Goal: Check status: Check status

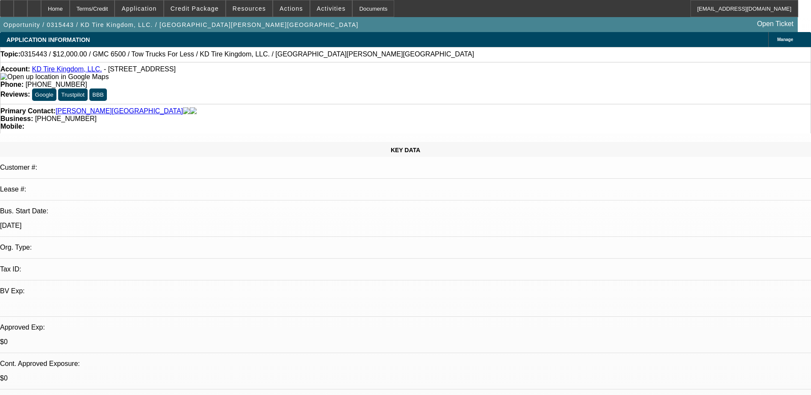
select select "0"
select select "2"
select select "0.1"
select select "4"
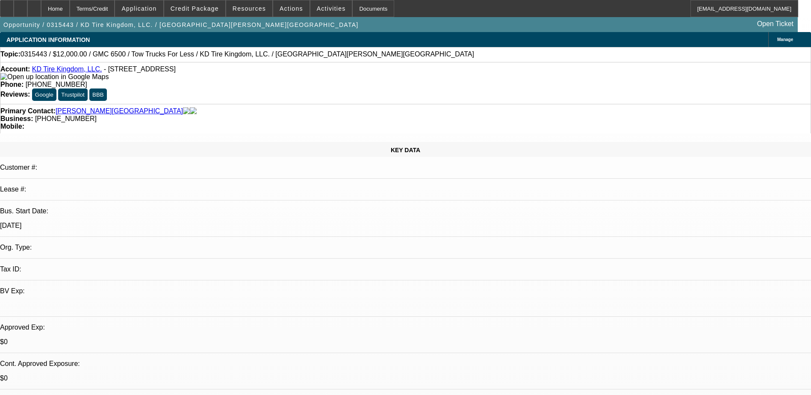
select select "0"
select select "2"
select select "0.1"
select select "4"
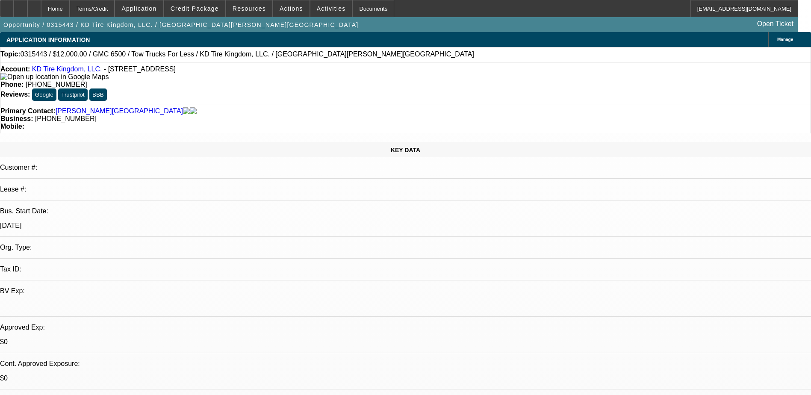
select select "0"
select select "2"
select select "0.1"
select select "4"
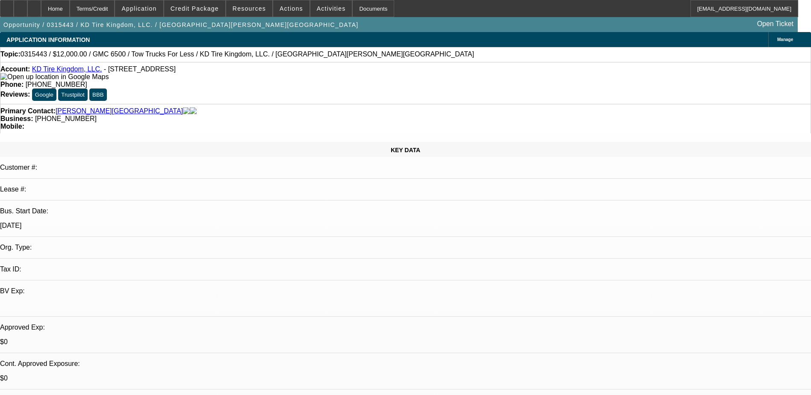
select select "0"
select select "2"
select select "0.1"
select select "4"
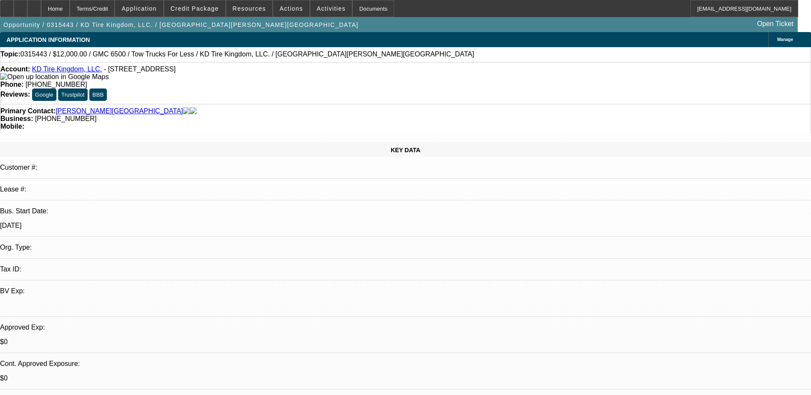
drag, startPoint x: 680, startPoint y: 108, endPoint x: 706, endPoint y: 107, distance: 27.0
drag, startPoint x: 706, startPoint y: 107, endPoint x: 683, endPoint y: 107, distance: 23.5
drag, startPoint x: 674, startPoint y: 155, endPoint x: 704, endPoint y: 155, distance: 29.9
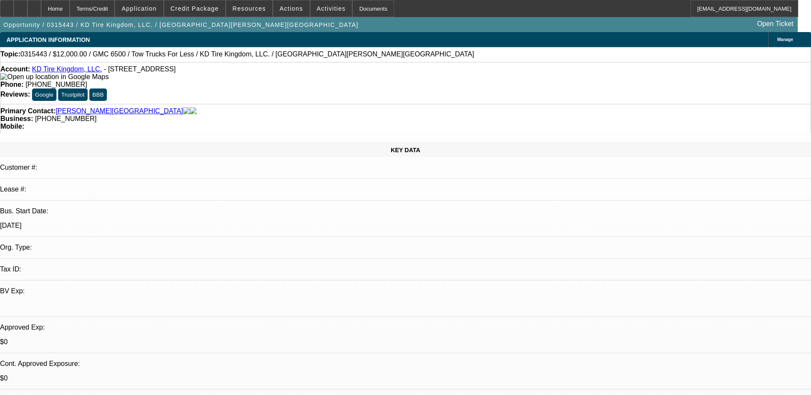
drag, startPoint x: 704, startPoint y: 155, endPoint x: 703, endPoint y: 121, distance: 33.8
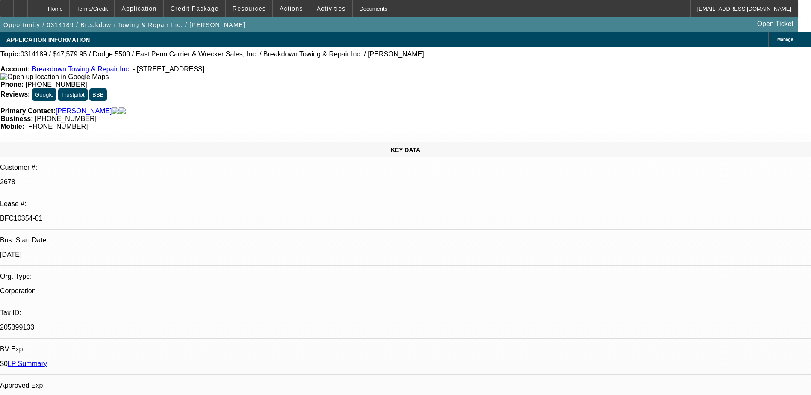
select select "0"
select select "2"
select select "0"
select select "2"
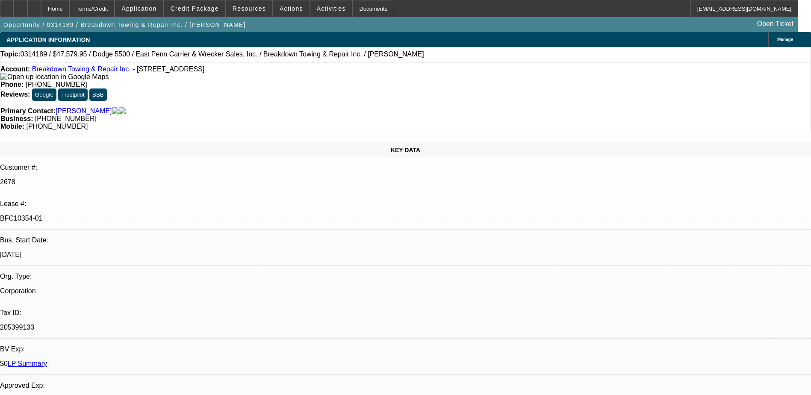
select select "0"
select select "2"
select select "0"
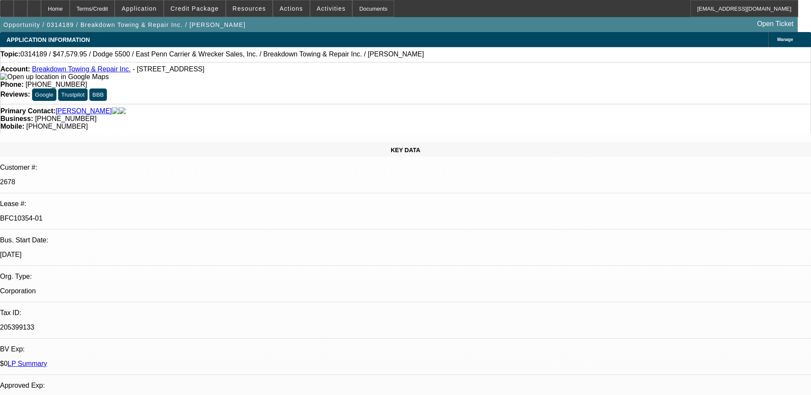
select select "2"
select select "0"
select select "1"
select select "2"
select select "6"
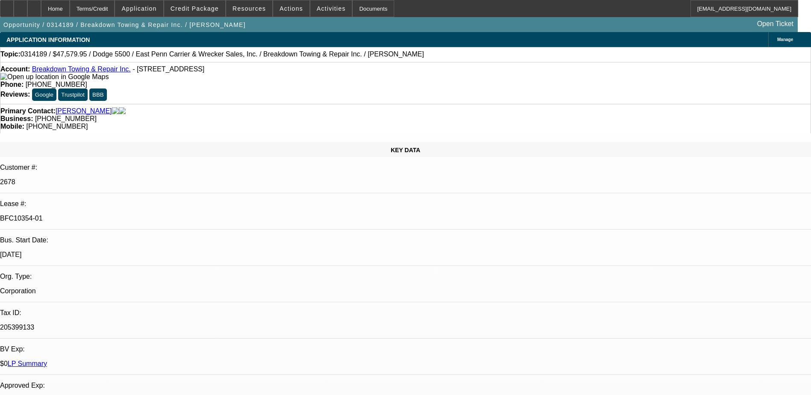
select select "1"
select select "2"
select select "6"
select select "1"
select select "2"
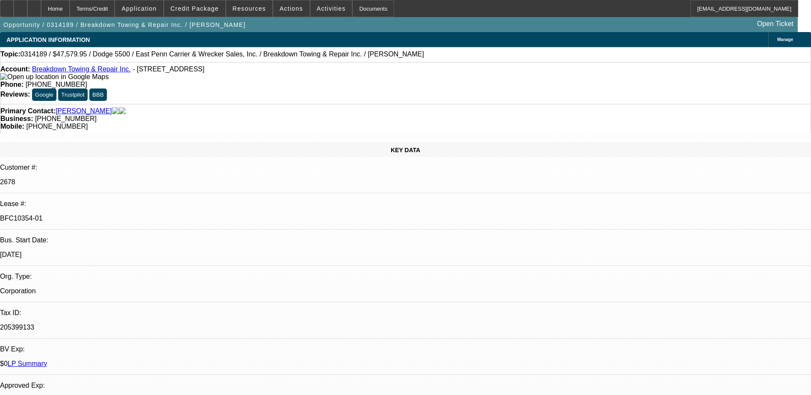
select select "6"
select select "1"
select select "2"
select select "6"
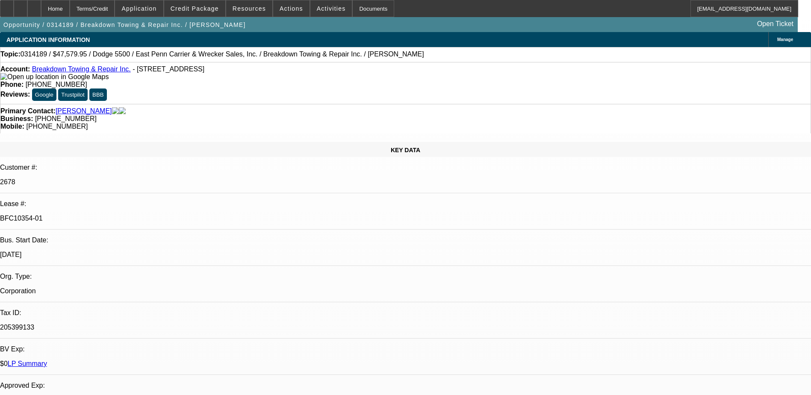
drag, startPoint x: 584, startPoint y: 181, endPoint x: 626, endPoint y: 180, distance: 41.9
drag, startPoint x: 626, startPoint y: 180, endPoint x: 595, endPoint y: 185, distance: 31.1
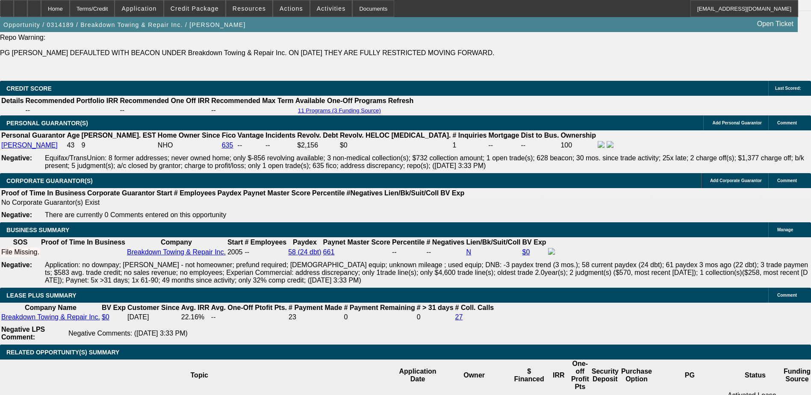
scroll to position [128, 0]
drag, startPoint x: 579, startPoint y: 125, endPoint x: 627, endPoint y: 122, distance: 48.0
drag, startPoint x: 627, startPoint y: 122, endPoint x: 609, endPoint y: 127, distance: 19.0
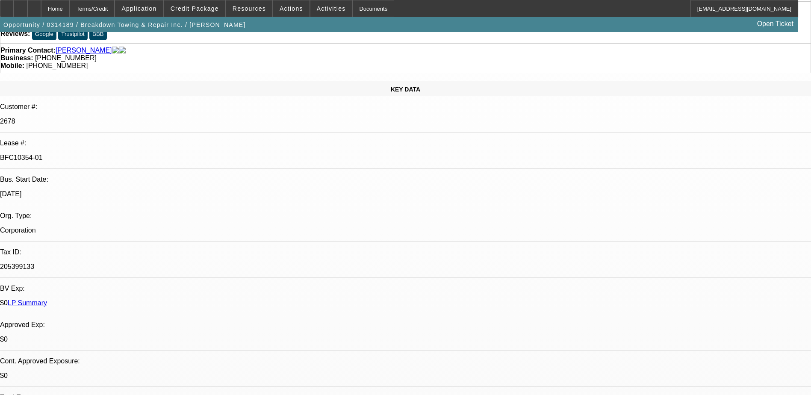
scroll to position [0, 0]
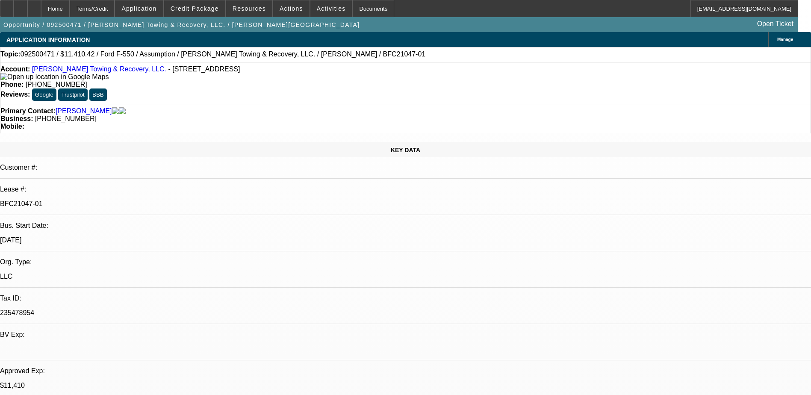
select select "0"
select select "2"
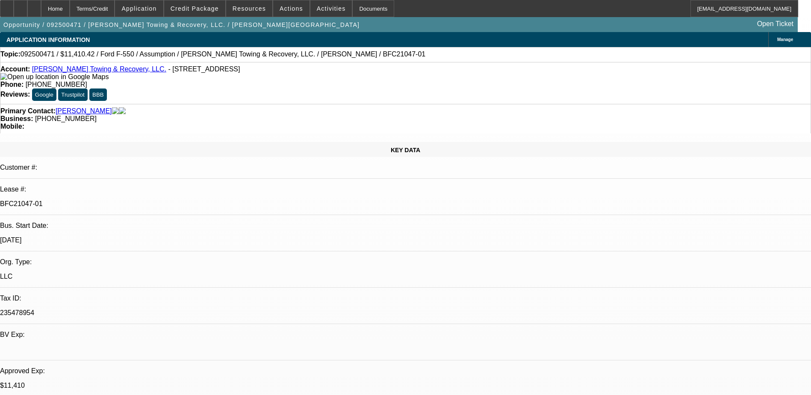
select select "0"
select select "2"
select select "0"
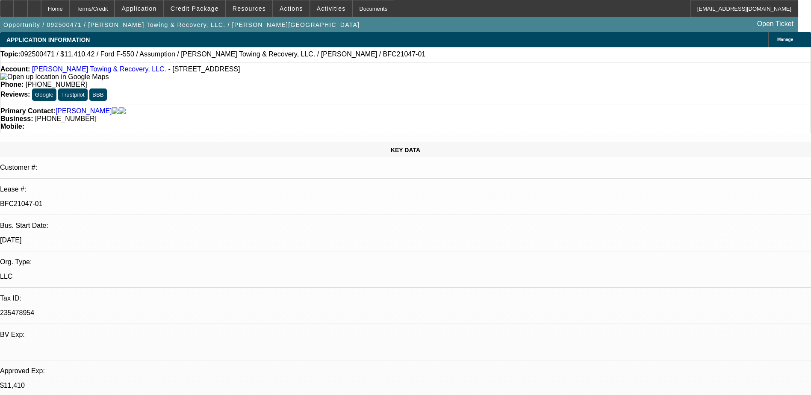
select select "2"
select select "0"
select select "1"
select select "2"
select select "6"
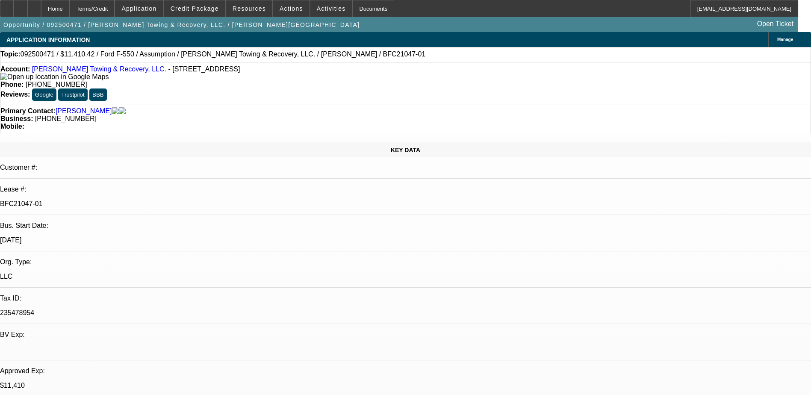
select select "1"
select select "2"
select select "6"
select select "1"
select select "2"
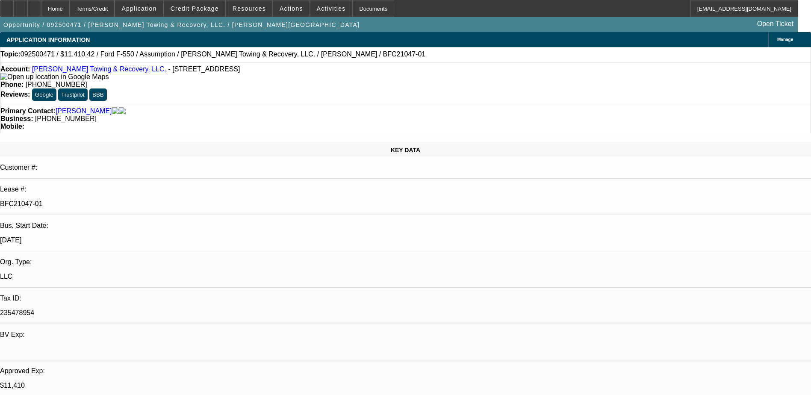
select select "6"
select select "1"
select select "2"
select select "6"
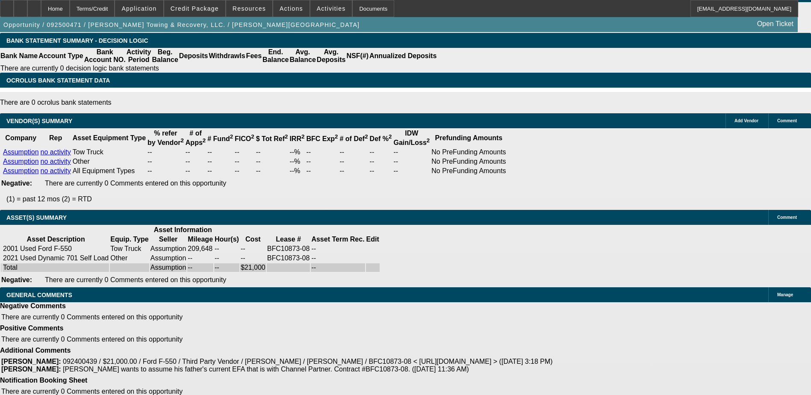
scroll to position [1450, 0]
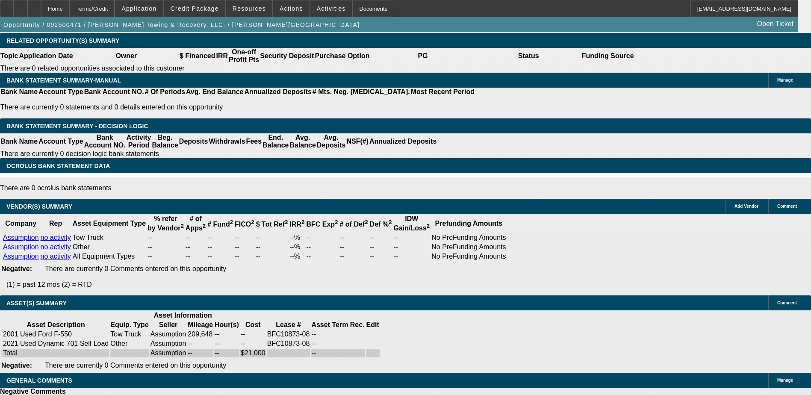
drag, startPoint x: 511, startPoint y: 224, endPoint x: 526, endPoint y: 224, distance: 15.0
drag, startPoint x: 526, startPoint y: 224, endPoint x: 492, endPoint y: 224, distance: 34.2
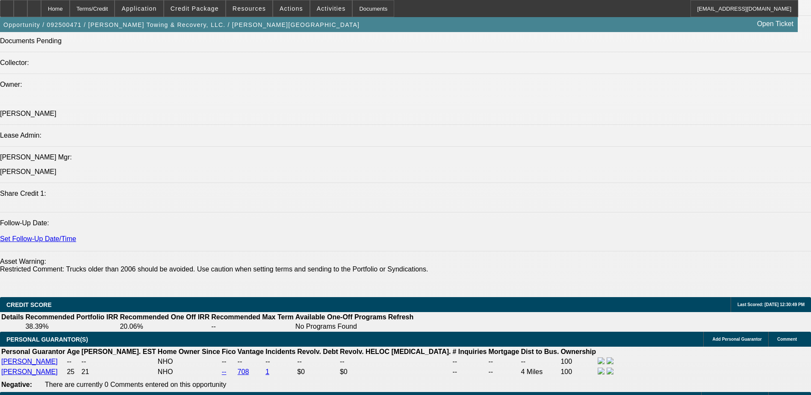
scroll to position [979, 0]
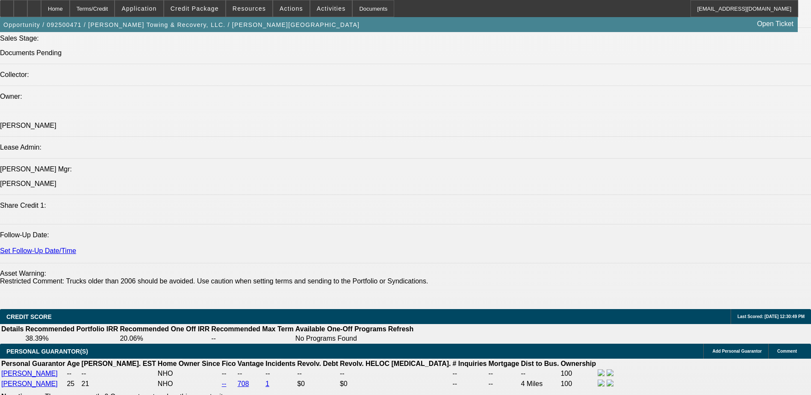
drag, startPoint x: 636, startPoint y: 128, endPoint x: 654, endPoint y: 139, distance: 21.1
drag, startPoint x: 654, startPoint y: 139, endPoint x: 648, endPoint y: 139, distance: 6.4
drag, startPoint x: 638, startPoint y: 103, endPoint x: 658, endPoint y: 117, distance: 23.4
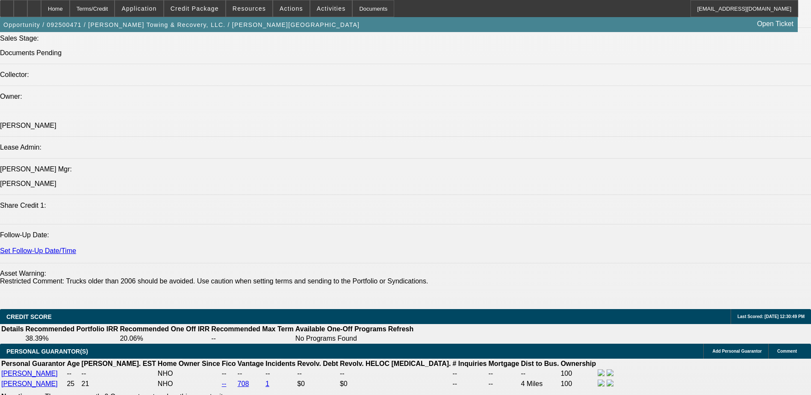
drag, startPoint x: 655, startPoint y: 115, endPoint x: 634, endPoint y: 106, distance: 23.0
drag, startPoint x: 634, startPoint y: 106, endPoint x: 649, endPoint y: 121, distance: 21.2
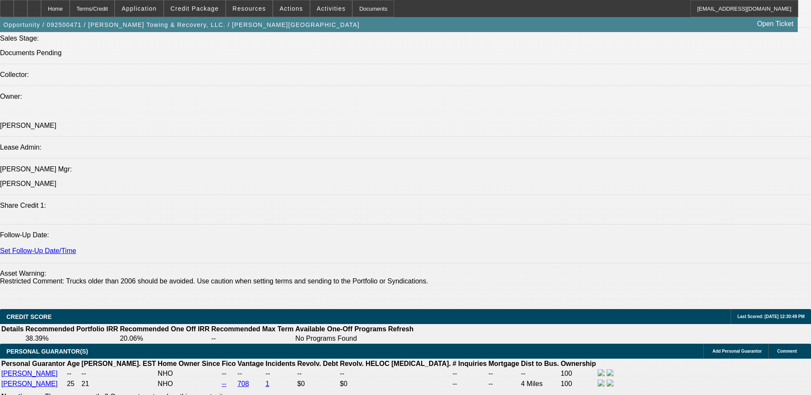
drag, startPoint x: 731, startPoint y: 114, endPoint x: 713, endPoint y: 106, distance: 19.9
drag, startPoint x: 713, startPoint y: 106, endPoint x: 715, endPoint y: 114, distance: 8.1
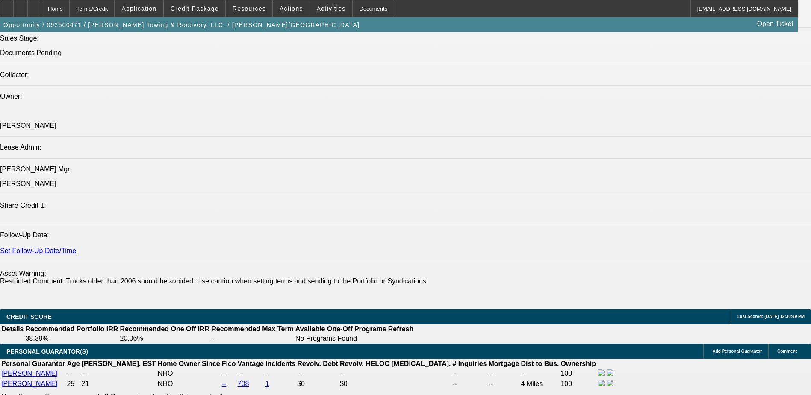
drag, startPoint x: 654, startPoint y: 90, endPoint x: 637, endPoint y: 81, distance: 18.9
drag, startPoint x: 637, startPoint y: 81, endPoint x: 637, endPoint y: 92, distance: 11.1
drag, startPoint x: 729, startPoint y: 139, endPoint x: 712, endPoint y: 133, distance: 17.7
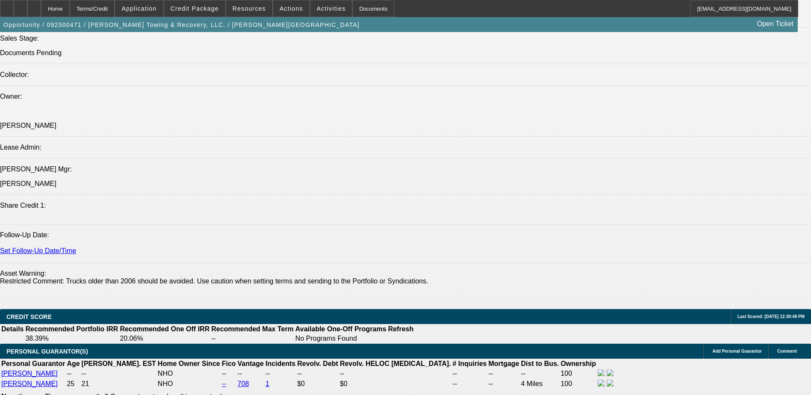
copy p "Arida, Michae"
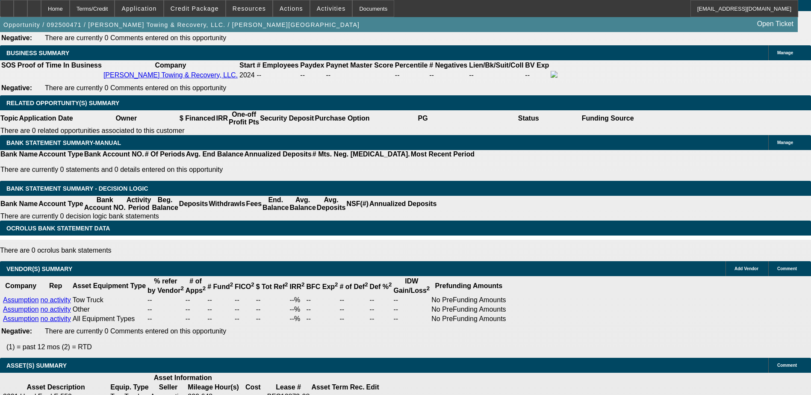
scroll to position [1407, 0]
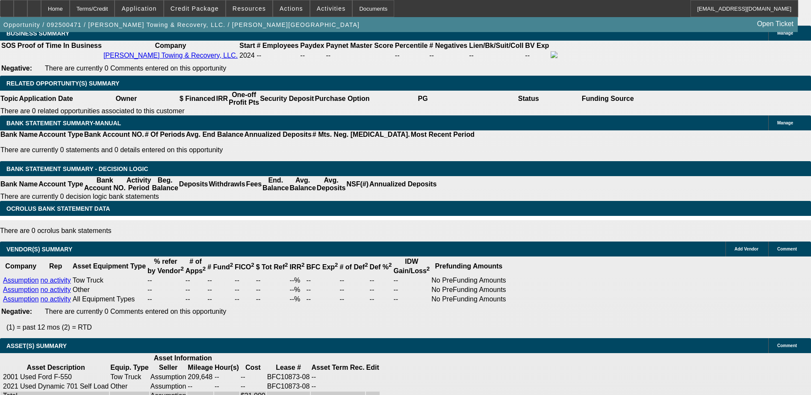
drag, startPoint x: 530, startPoint y: 319, endPoint x: 525, endPoint y: 319, distance: 5.1
click at [573, 302] on div "APPLICATION INFORMATION Manage Topic: 092500471 / $11,410.42 / Ford F-550 / Ass…" at bounding box center [405, 142] width 811 height 3035
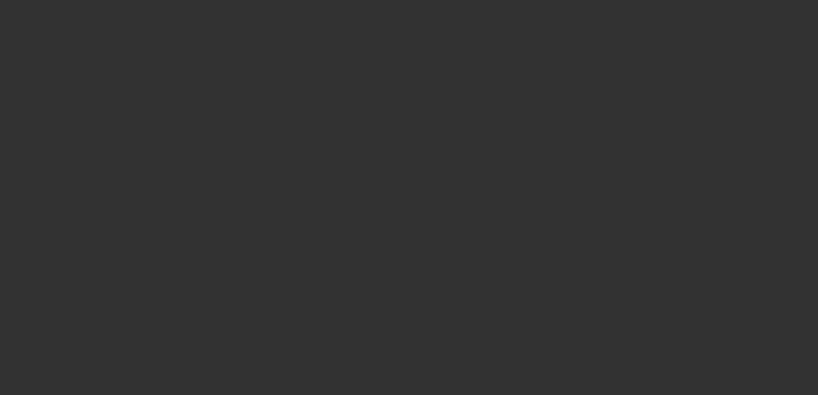
select select "0"
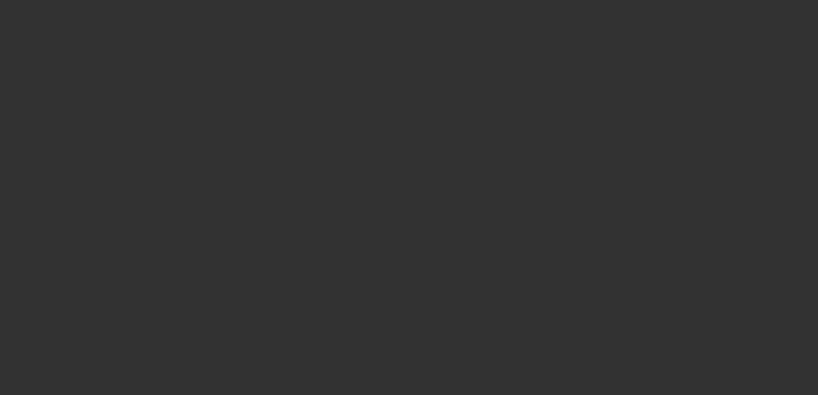
select select "0"
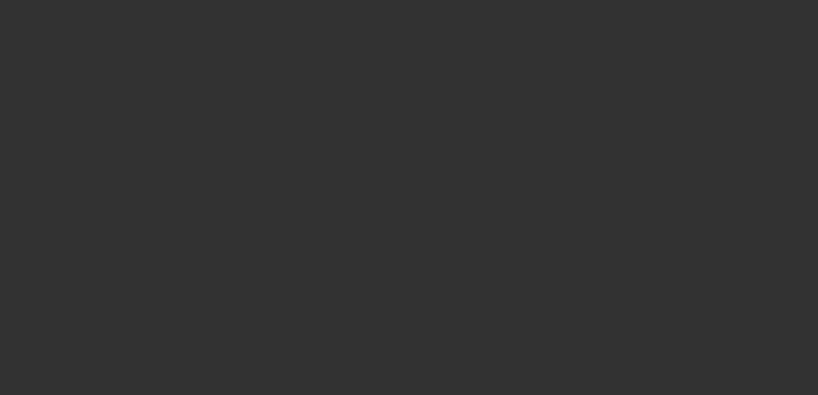
select select "0"
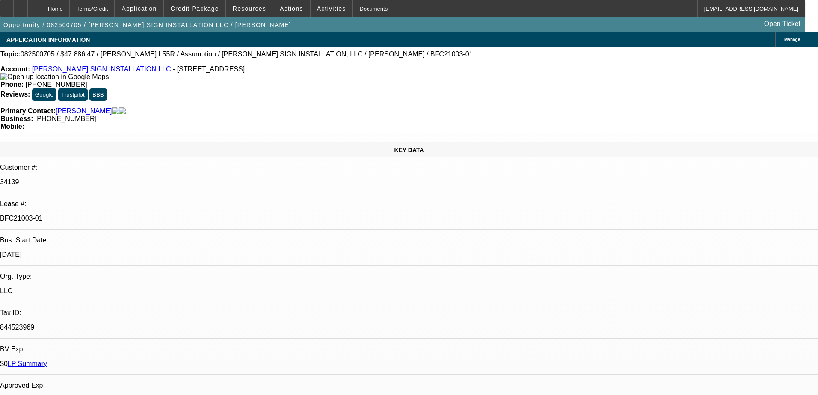
select select "1"
select select "2"
select select "6"
select select "1"
select select "2"
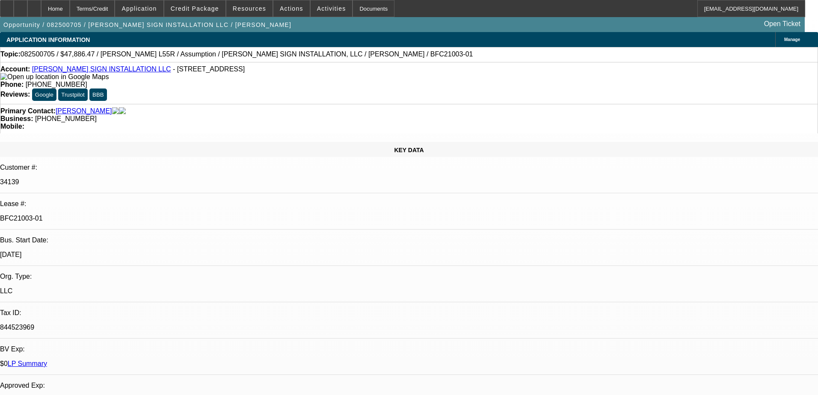
select select "6"
select select "1"
select select "2"
select select "6"
select select "1"
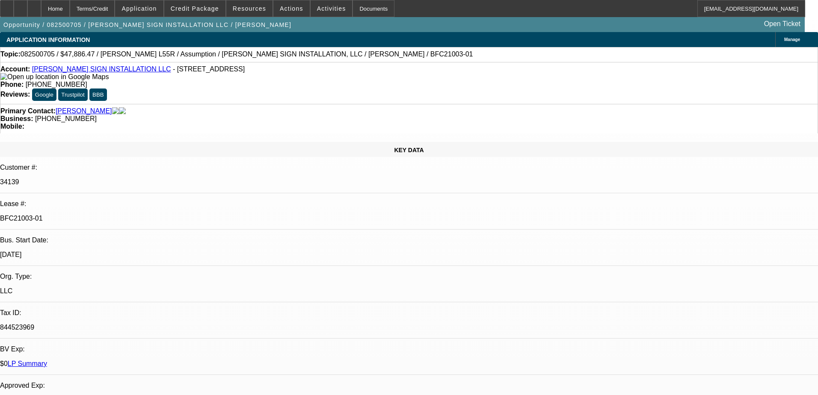
select select "2"
select select "6"
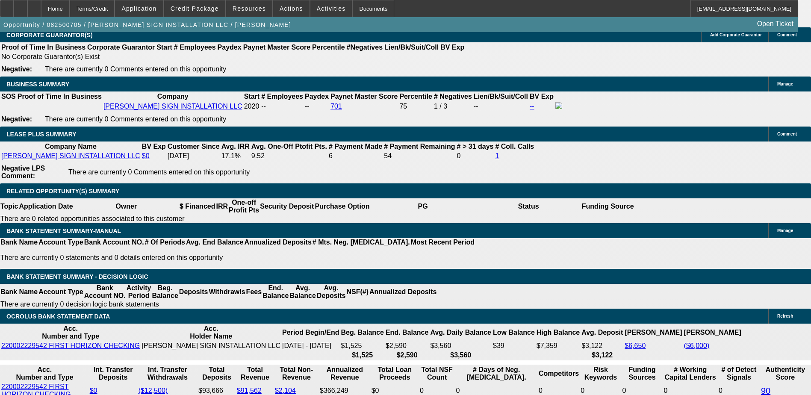
scroll to position [1368, 0]
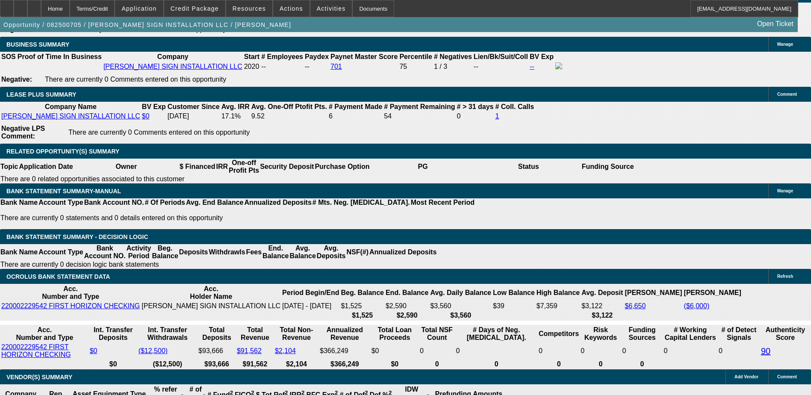
drag, startPoint x: 579, startPoint y: 195, endPoint x: 601, endPoint y: 209, distance: 26.1
drag, startPoint x: 601, startPoint y: 209, endPoint x: 606, endPoint y: 214, distance: 6.7
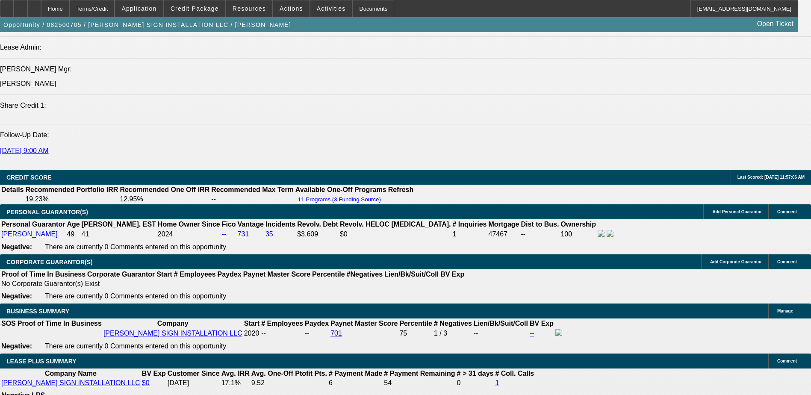
scroll to position [1112, 0]
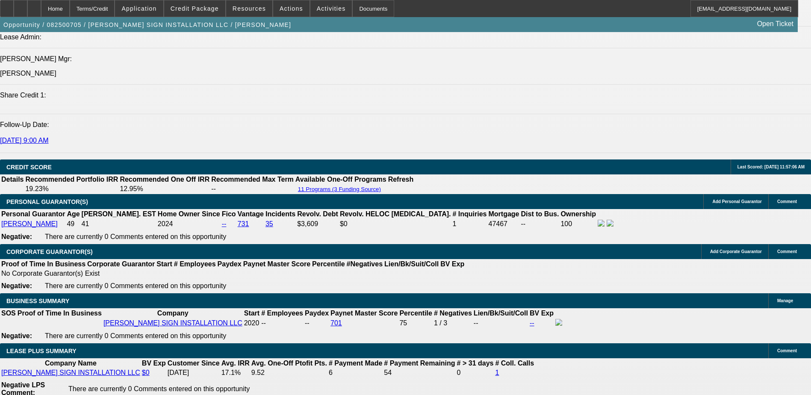
drag, startPoint x: 588, startPoint y: 176, endPoint x: 603, endPoint y: 176, distance: 15.0
drag, startPoint x: 603, startPoint y: 176, endPoint x: 578, endPoint y: 180, distance: 24.6
drag, startPoint x: 581, startPoint y: 176, endPoint x: 605, endPoint y: 177, distance: 23.6
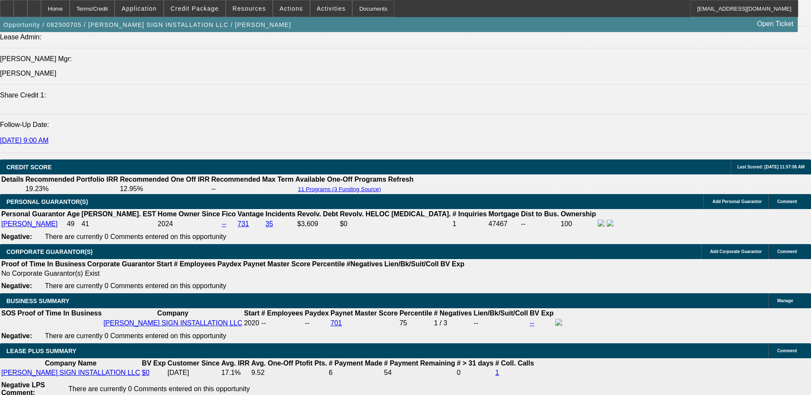
drag, startPoint x: 605, startPoint y: 177, endPoint x: 588, endPoint y: 178, distance: 16.3
drag, startPoint x: 580, startPoint y: 176, endPoint x: 602, endPoint y: 176, distance: 21.8
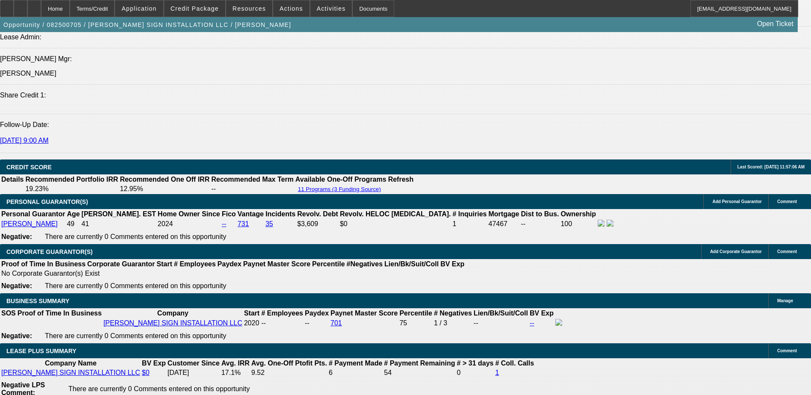
drag, startPoint x: 602, startPoint y: 176, endPoint x: 591, endPoint y: 178, distance: 10.8
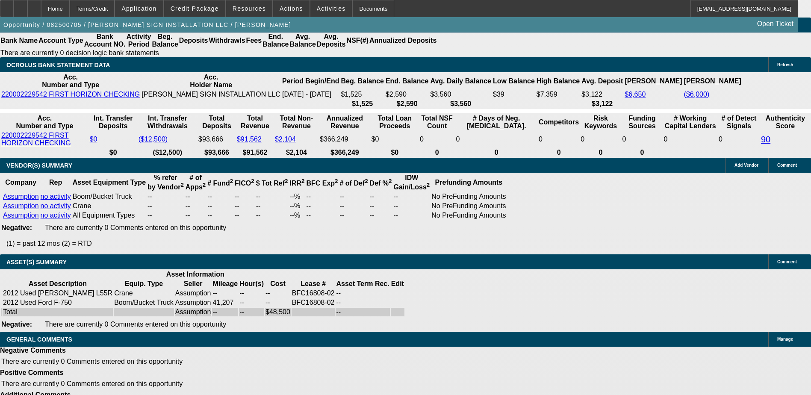
scroll to position [1582, 0]
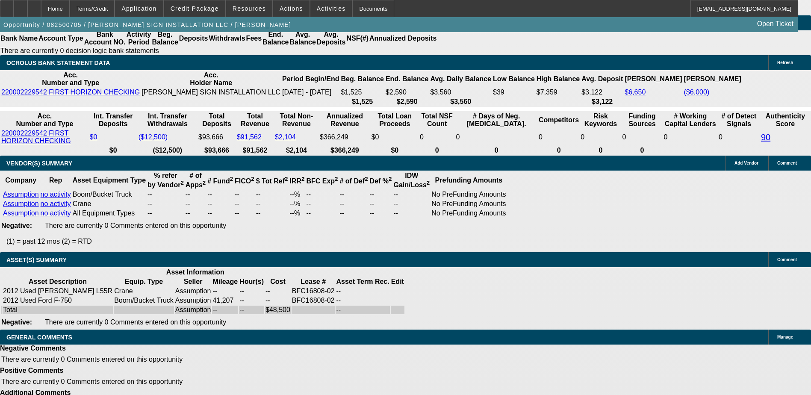
drag, startPoint x: 572, startPoint y: 200, endPoint x: 605, endPoint y: 208, distance: 33.9
drag, startPoint x: 605, startPoint y: 208, endPoint x: 584, endPoint y: 209, distance: 21.0
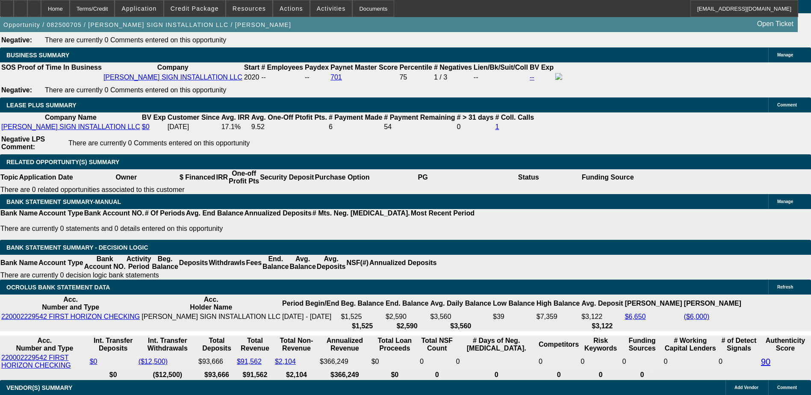
scroll to position [1315, 0]
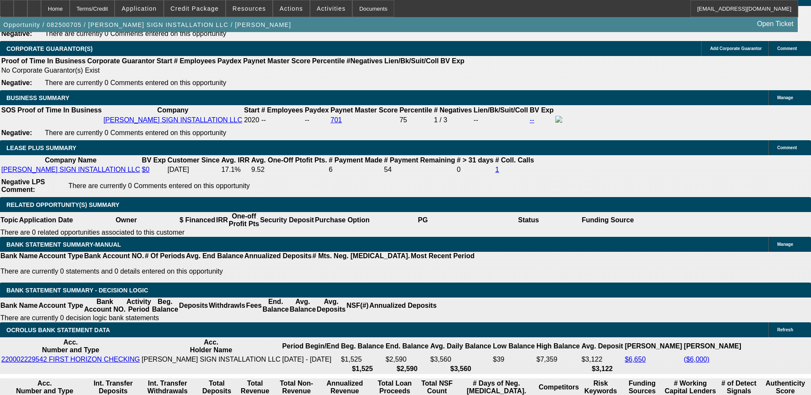
click at [620, 263] on div "APPLICATION INFORMATION Manage Topic: 082500705 / $47,886.47 / Elliott L55R / A…" at bounding box center [405, 279] width 811 height 3124
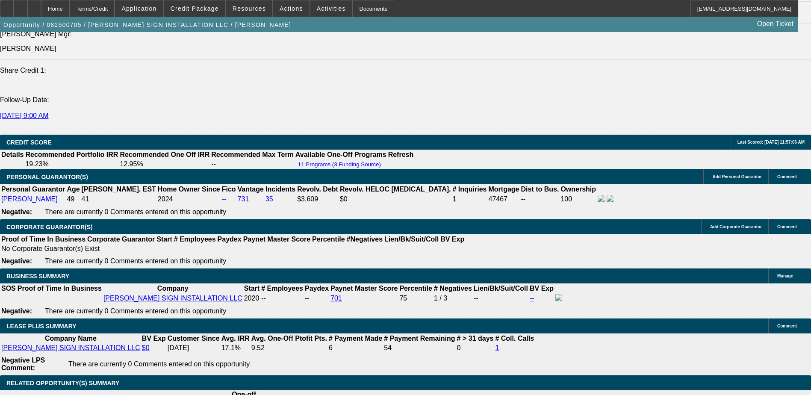
scroll to position [1240, 0]
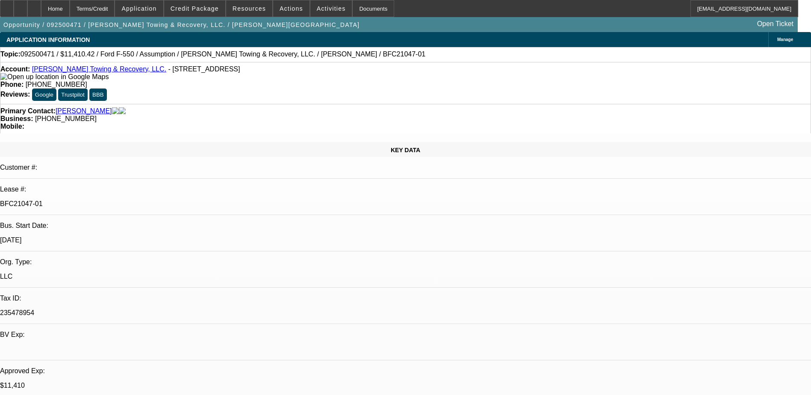
select select "0"
select select "2"
select select "0"
select select "6"
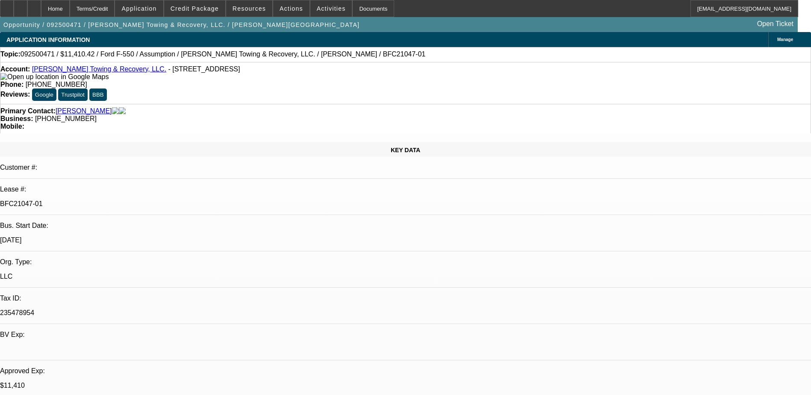
select select "0"
select select "2"
select select "0"
select select "6"
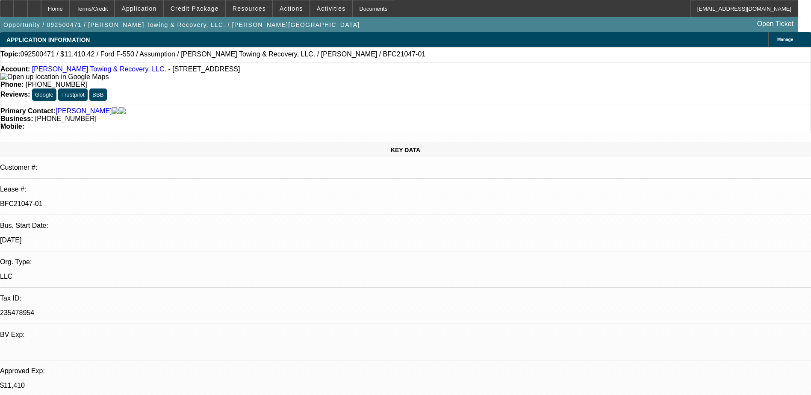
select select "0"
select select "2"
select select "0"
select select "6"
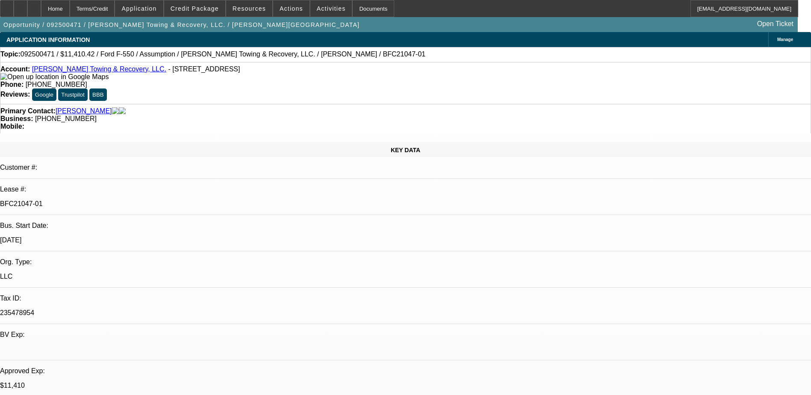
select select "0"
select select "2"
select select "0"
select select "6"
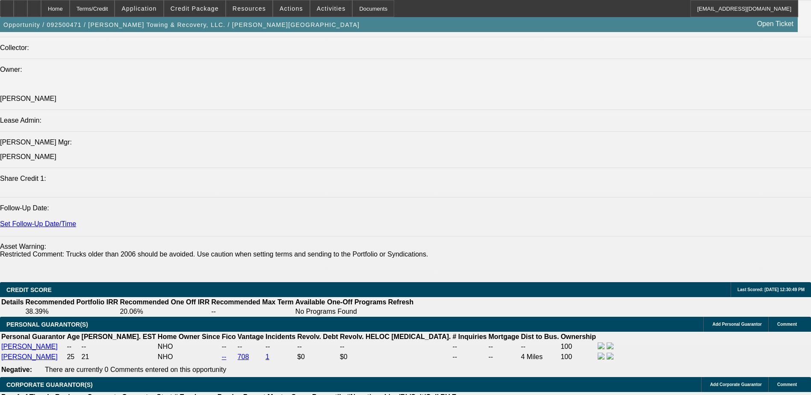
scroll to position [1065, 0]
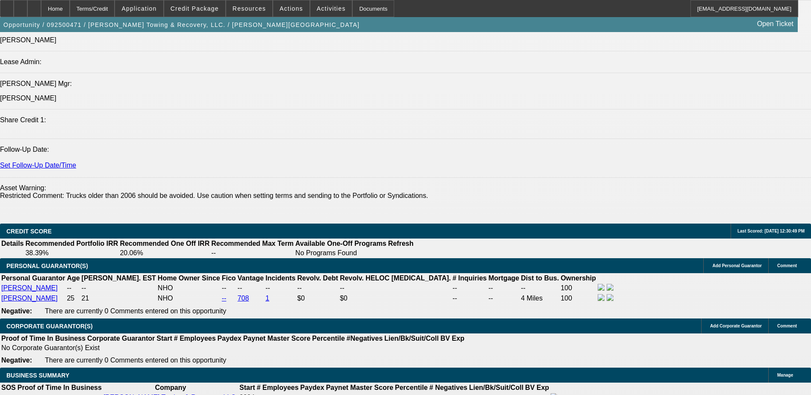
drag, startPoint x: 571, startPoint y: 130, endPoint x: 625, endPoint y: 128, distance: 53.9
drag, startPoint x: 625, startPoint y: 128, endPoint x: 611, endPoint y: 136, distance: 16.3
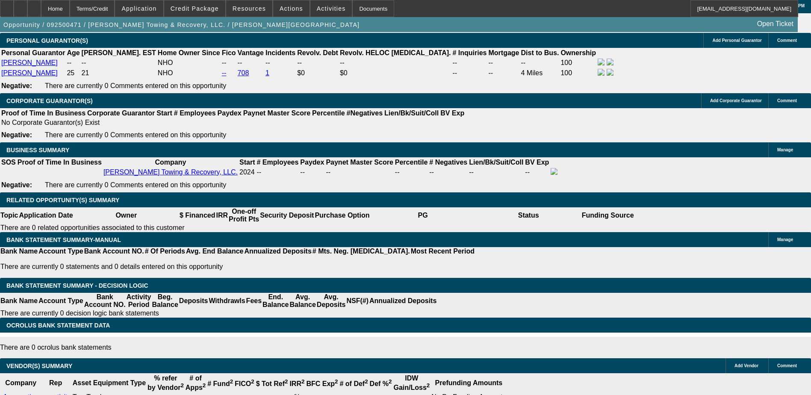
scroll to position [1450, 0]
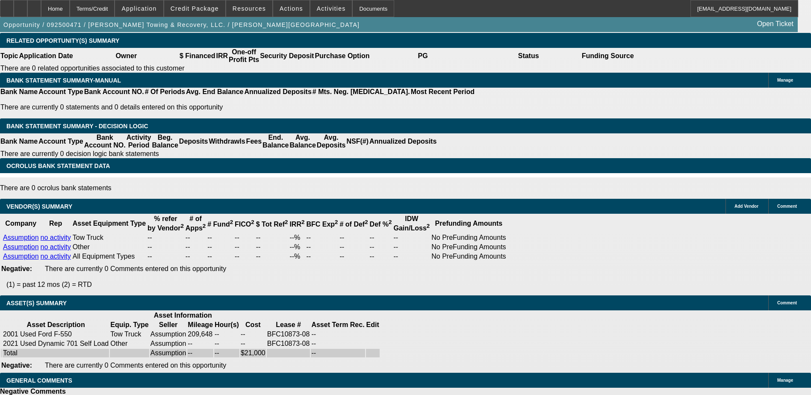
drag, startPoint x: 12, startPoint y: 277, endPoint x: 73, endPoint y: 276, distance: 61.2
click at [567, 278] on div "APPLICATION INFORMATION [GEOGRAPHIC_DATA] Topic: 092500471 / $11,410.42 / Ford …" at bounding box center [405, 99] width 811 height 3035
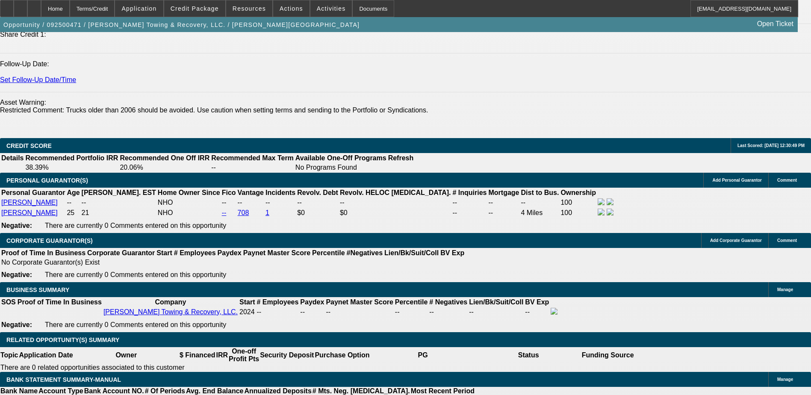
scroll to position [1108, 0]
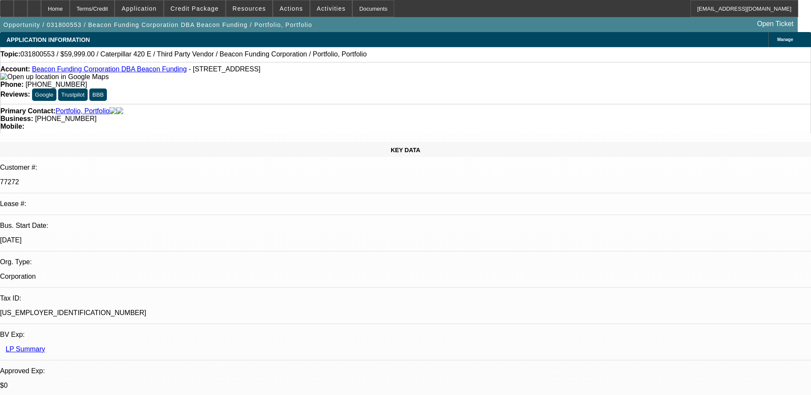
select select "0"
select select "0.1"
select select "0"
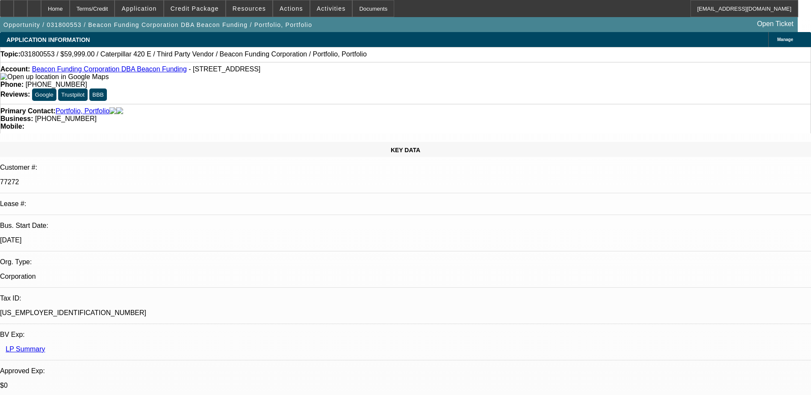
select select "0"
select select "0.1"
select select "0"
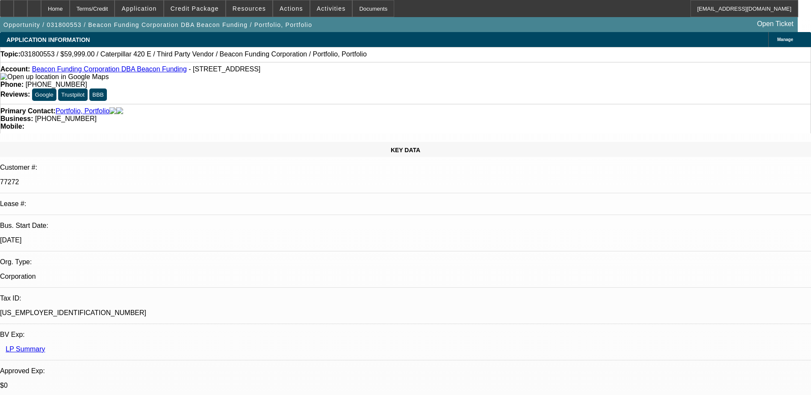
select select "2"
select select "0.1"
select select "1"
select select "6"
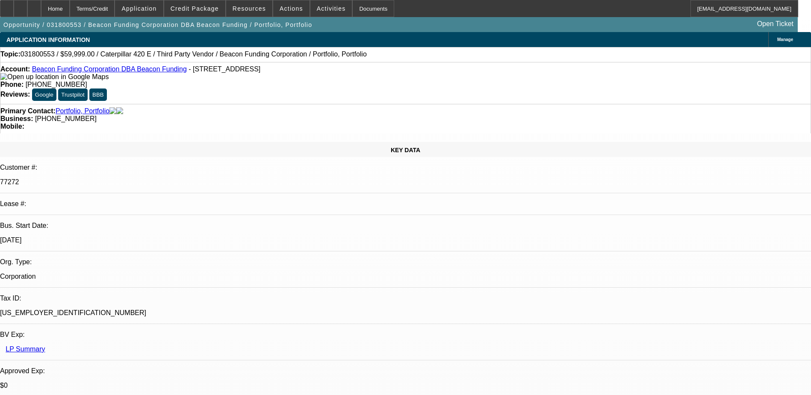
select select "1"
select select "6"
select select "1"
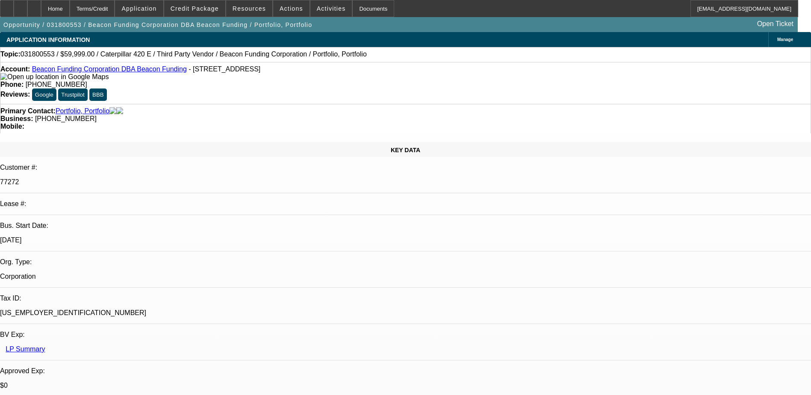
select select "6"
select select "1"
select select "2"
select select "4"
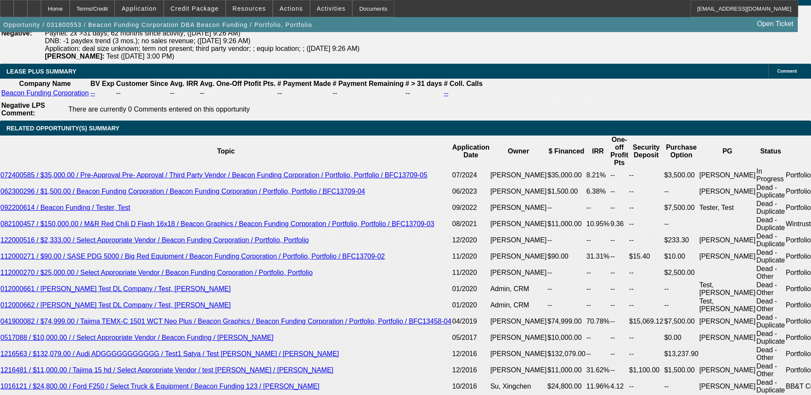
scroll to position [1524, 0]
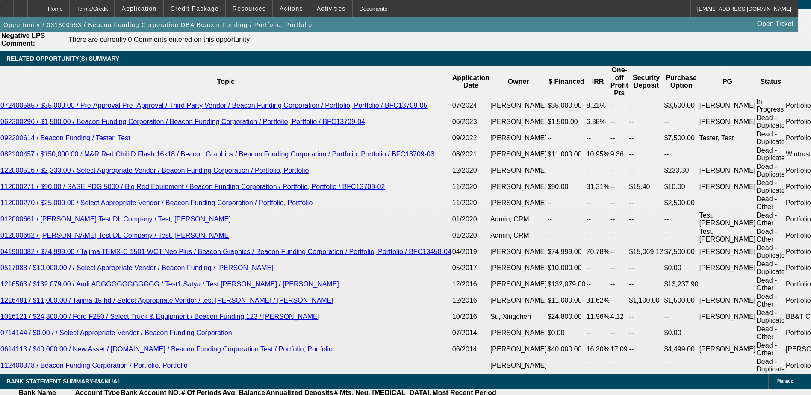
select select "0"
select select "2"
select select "0.1"
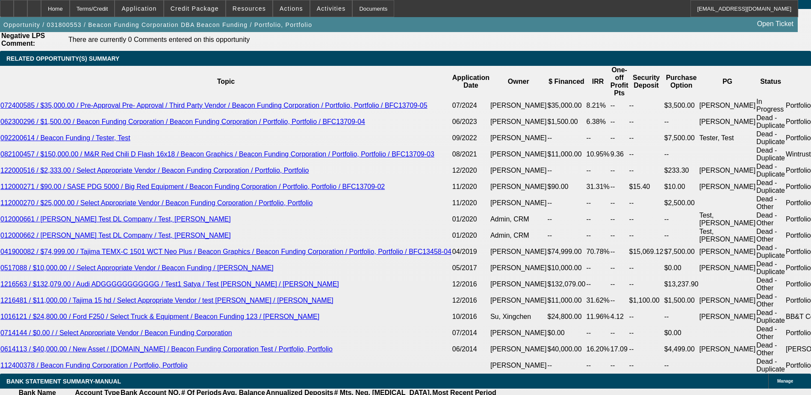
select select "4"
select select "0"
select select "2"
select select "0.1"
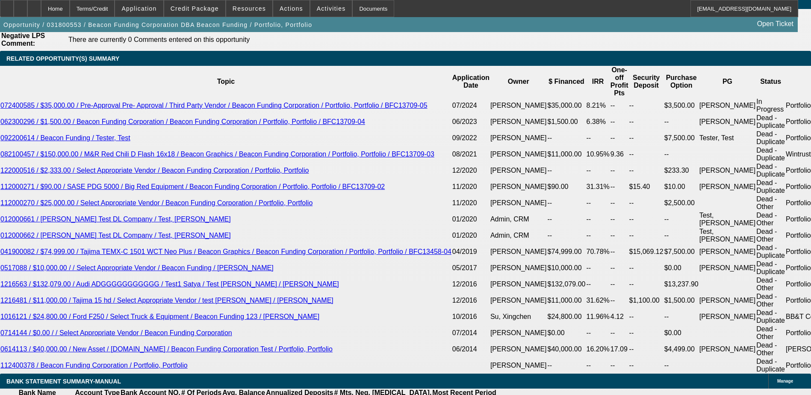
select select "4"
select select "0"
select select "2"
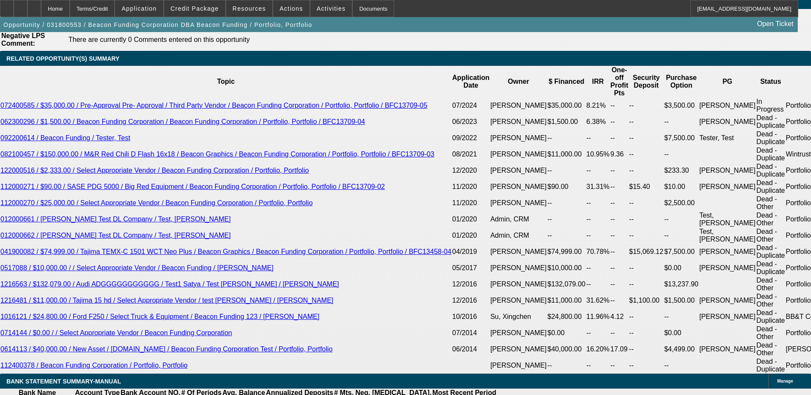
select select "0.1"
select select "4"
select select "0"
select select "2"
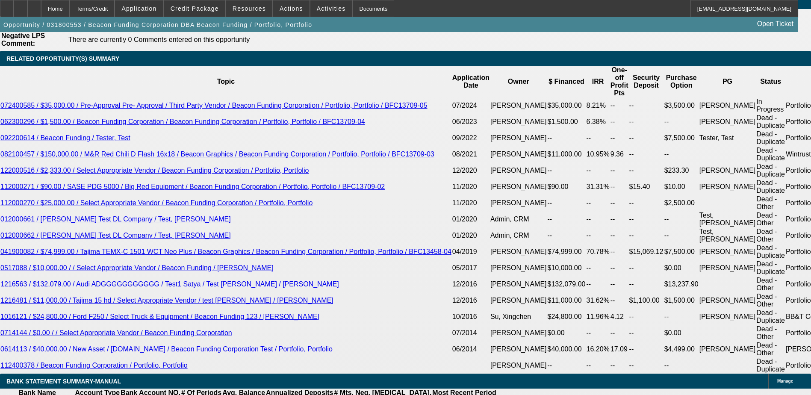
select select "0.1"
select select "4"
select select "0"
select select "2"
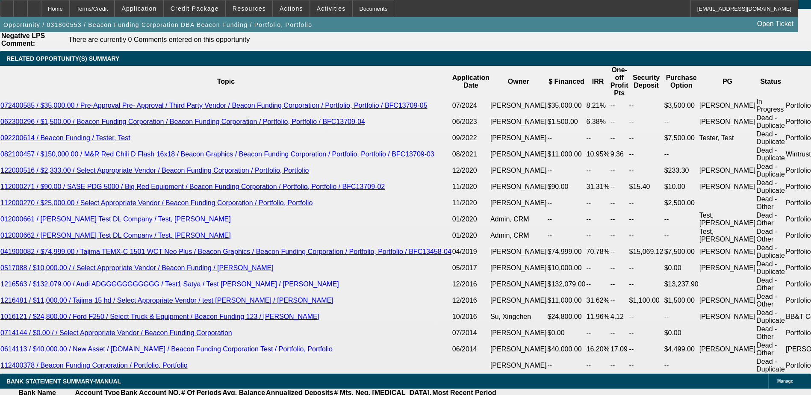
select select "0.1"
select select "4"
select select "0"
select select "2"
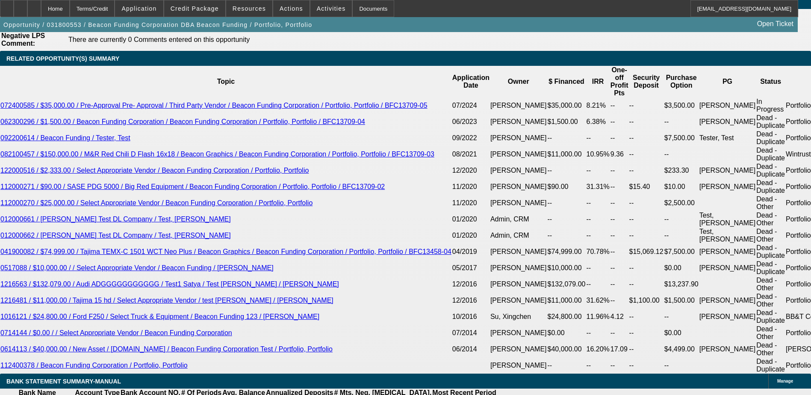
select select "0.1"
select select "4"
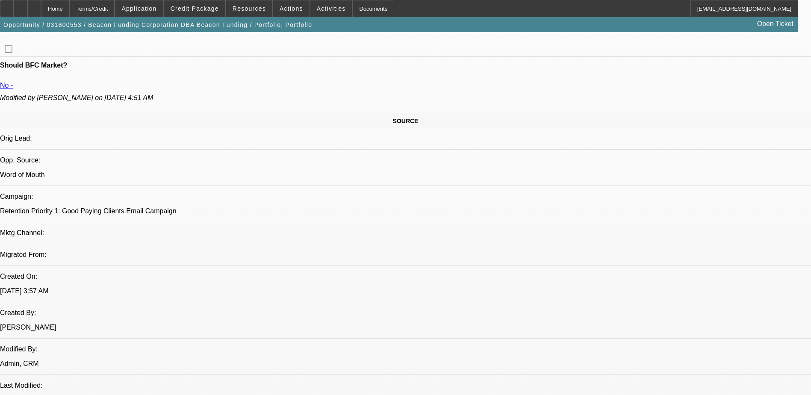
scroll to position [556, 0]
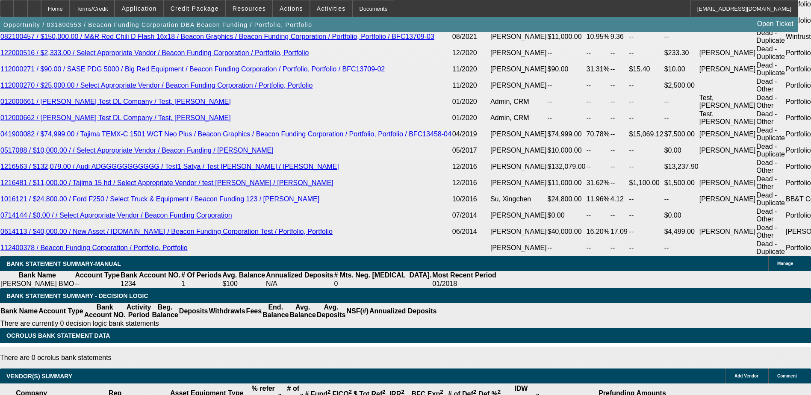
scroll to position [1599, 0]
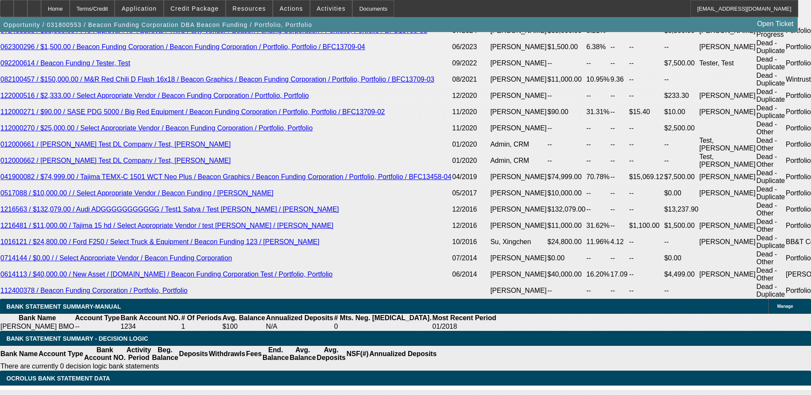
drag, startPoint x: 584, startPoint y: 124, endPoint x: 614, endPoint y: 124, distance: 30.4
drag, startPoint x: 614, startPoint y: 124, endPoint x: 600, endPoint y: 125, distance: 13.7
drag, startPoint x: 414, startPoint y: 60, endPoint x: 422, endPoint y: 60, distance: 7.7
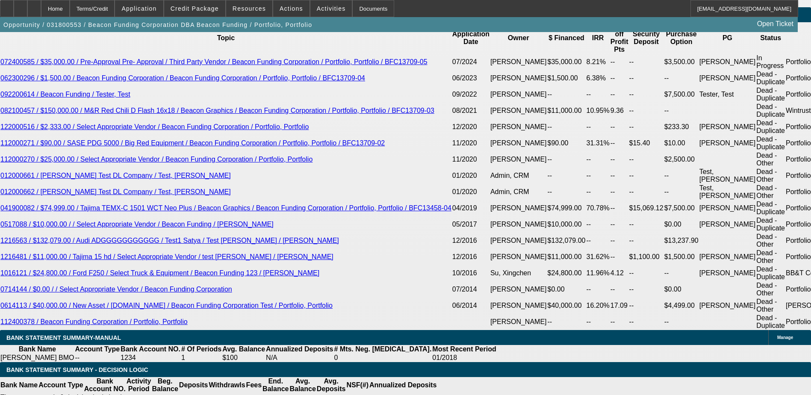
scroll to position [1556, 0]
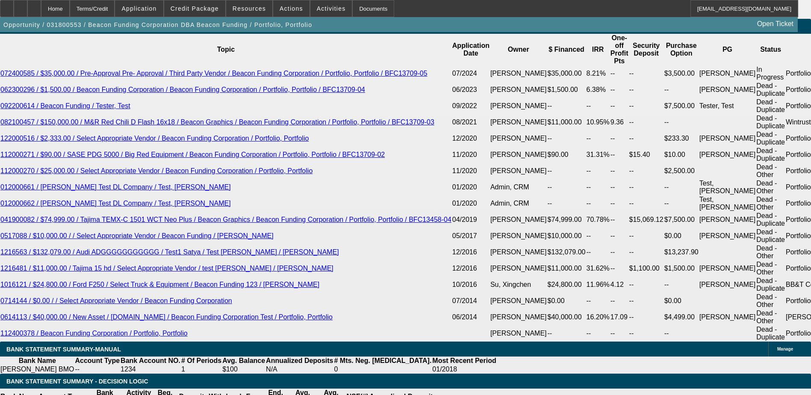
select select "0"
select select "2"
select select "0.1"
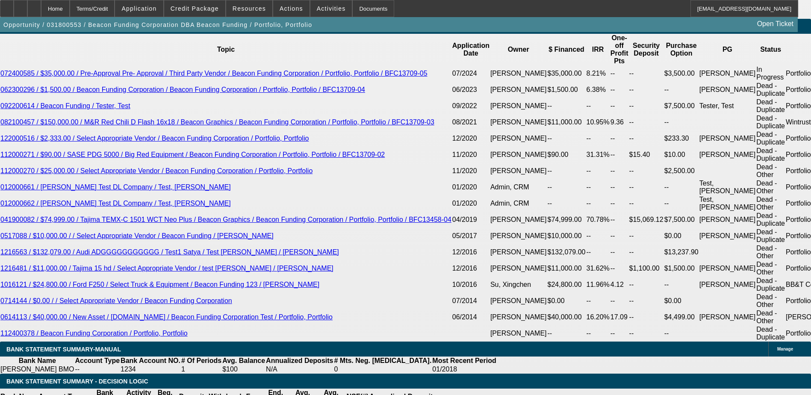
select select "4"
select select "0"
select select "2"
select select "0.1"
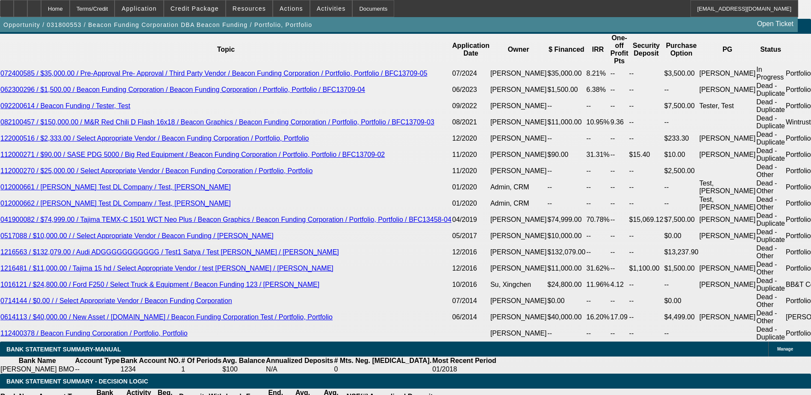
select select "4"
drag, startPoint x: 554, startPoint y: 175, endPoint x: 756, endPoint y: 174, distance: 202.3
drag, startPoint x: 557, startPoint y: 158, endPoint x: 614, endPoint y: 158, distance: 56.9
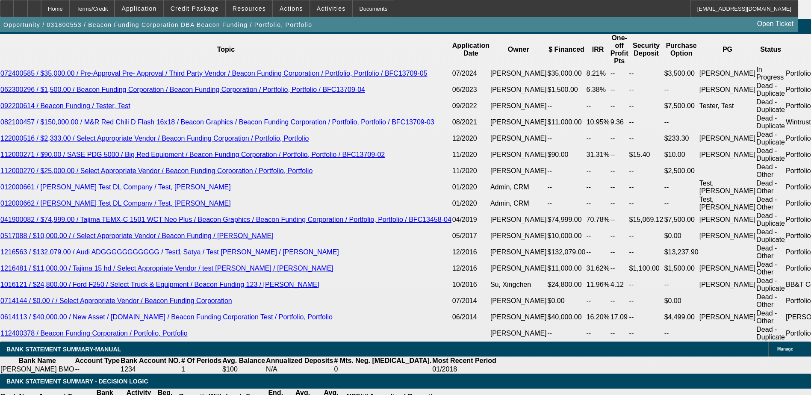
drag, startPoint x: 668, startPoint y: 207, endPoint x: 711, endPoint y: 208, distance: 43.6
drag, startPoint x: 711, startPoint y: 208, endPoint x: 679, endPoint y: 209, distance: 32.5
drag, startPoint x: 668, startPoint y: 207, endPoint x: 710, endPoint y: 211, distance: 42.6
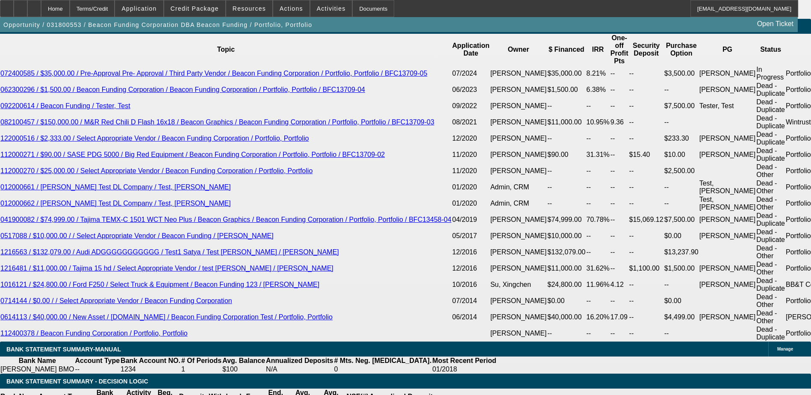
drag, startPoint x: 710, startPoint y: 211, endPoint x: 697, endPoint y: 210, distance: 12.8
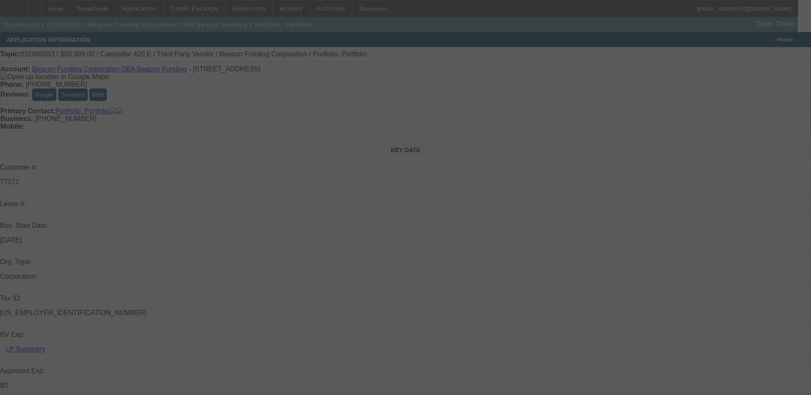
select select "0"
select select "0.1"
select select "0"
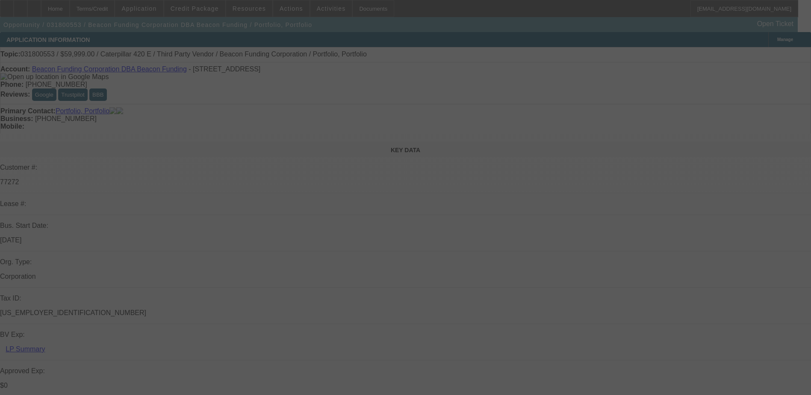
select select "0"
select select "0.1"
select select "0"
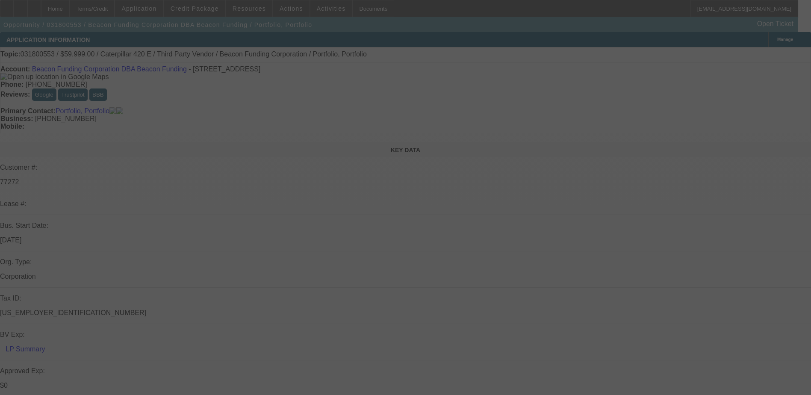
select select "2"
select select "0.1"
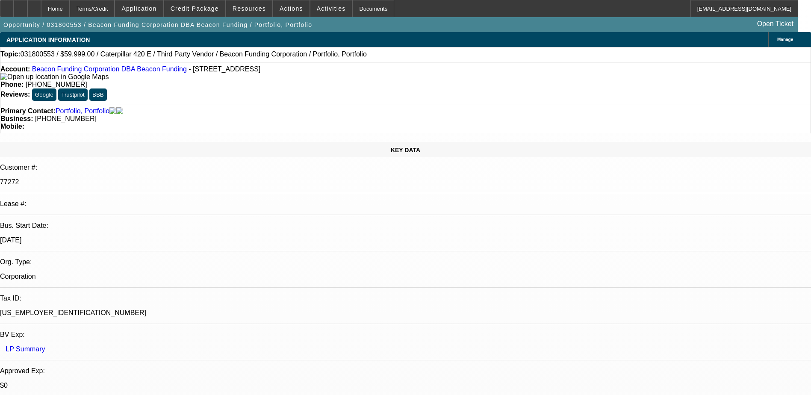
select select "1"
select select "6"
select select "1"
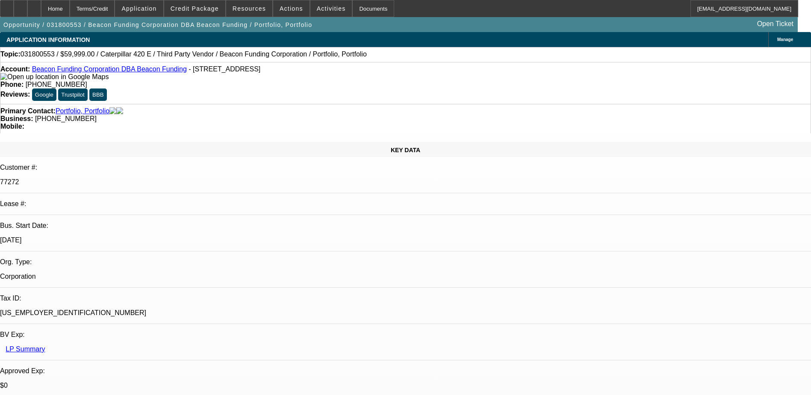
select select "6"
select select "1"
select select "6"
select select "1"
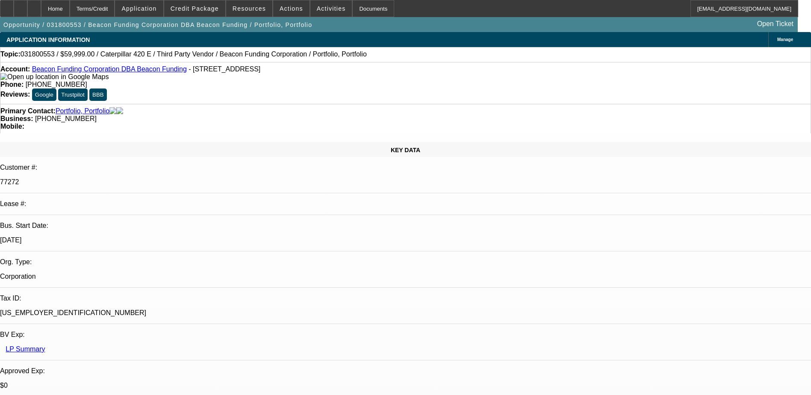
select select "2"
select select "4"
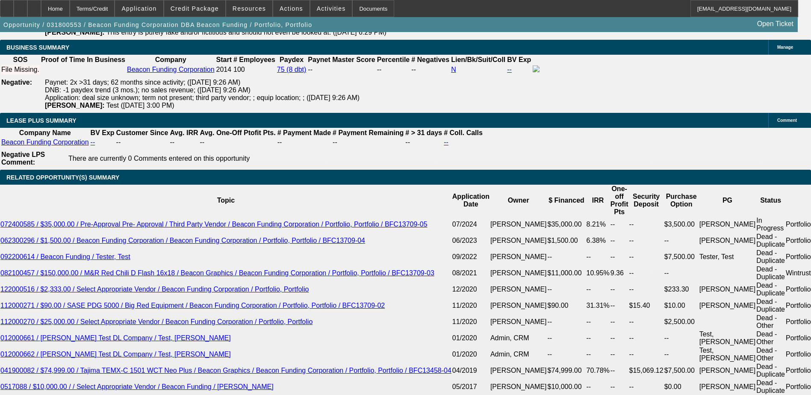
scroll to position [1411, 0]
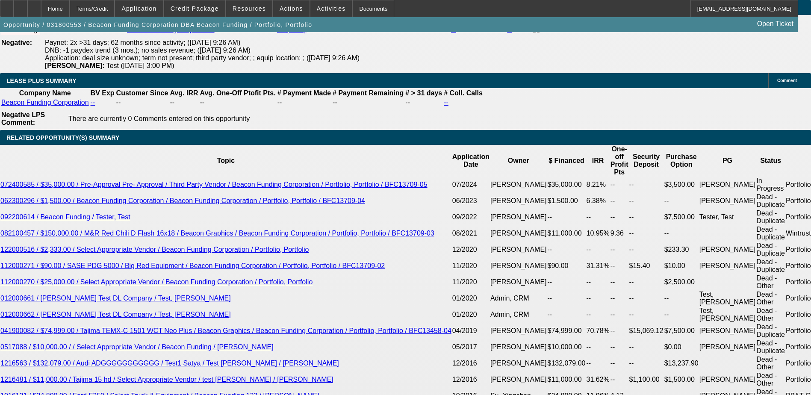
scroll to position [1497, 0]
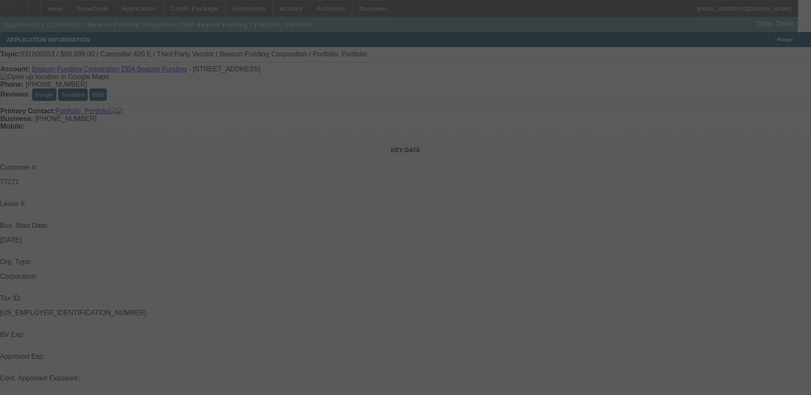
select select "0"
select select "0.1"
select select "0"
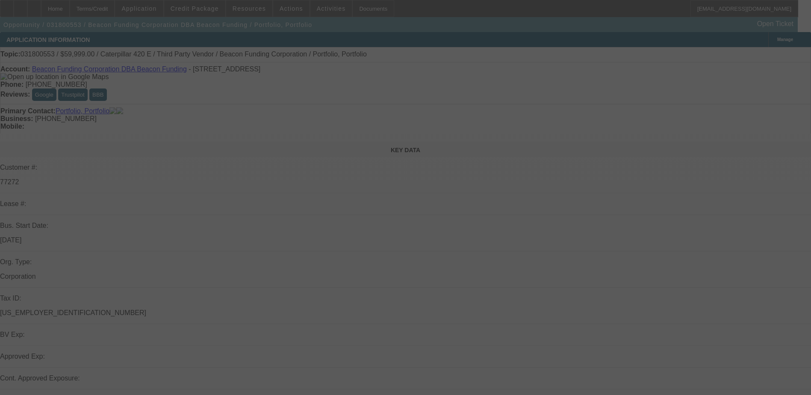
select select "0"
select select "0.1"
select select "0"
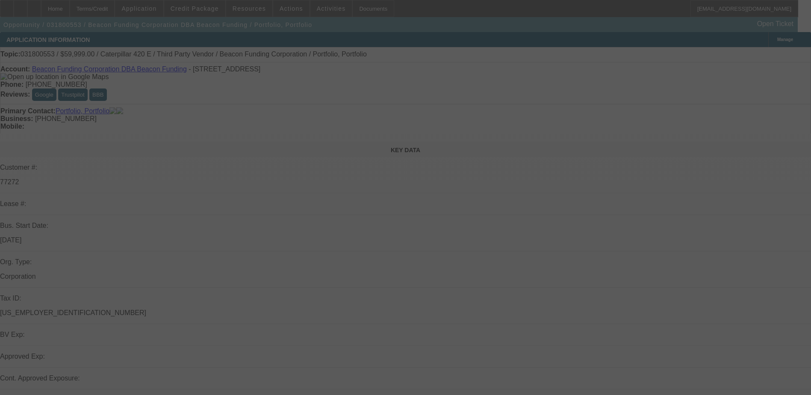
select select "2"
select select "0.1"
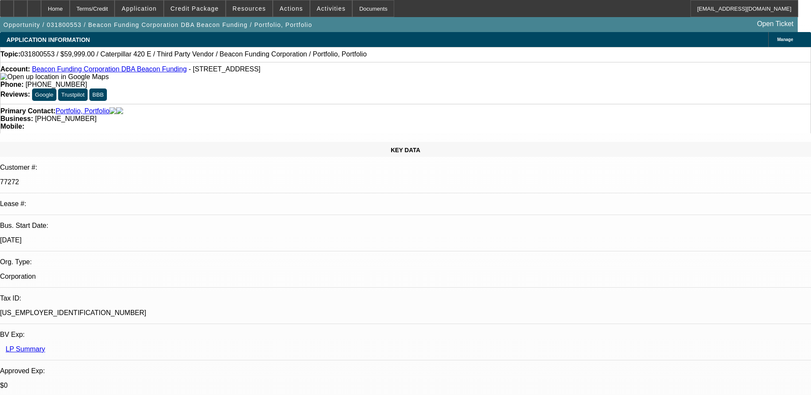
select select "1"
select select "6"
select select "1"
select select "6"
select select "1"
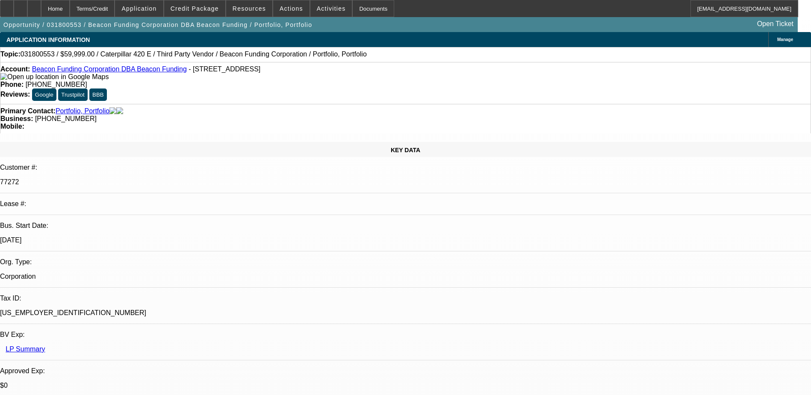
select select "6"
select select "2"
select select "4"
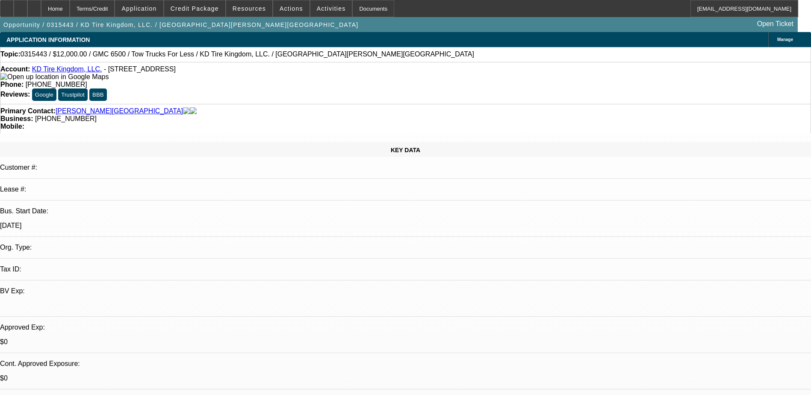
select select "0"
select select "2"
select select "0.1"
select select "4"
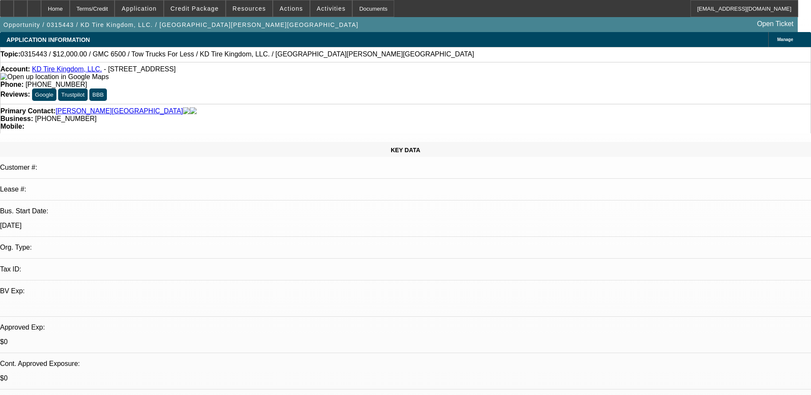
select select "0"
select select "2"
select select "0.1"
select select "4"
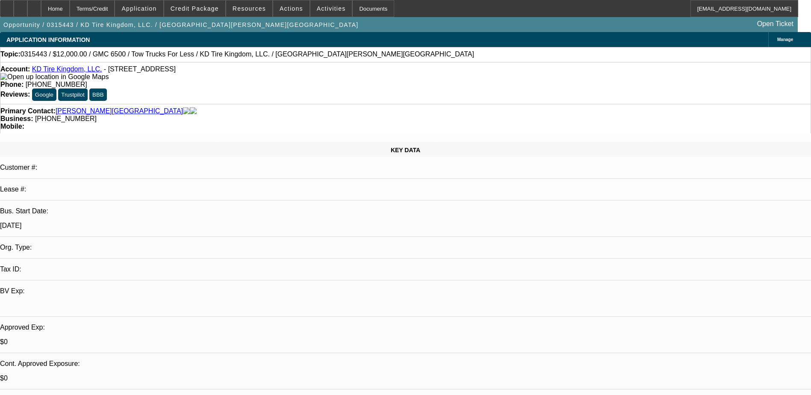
select select "0"
select select "2"
select select "0.1"
select select "4"
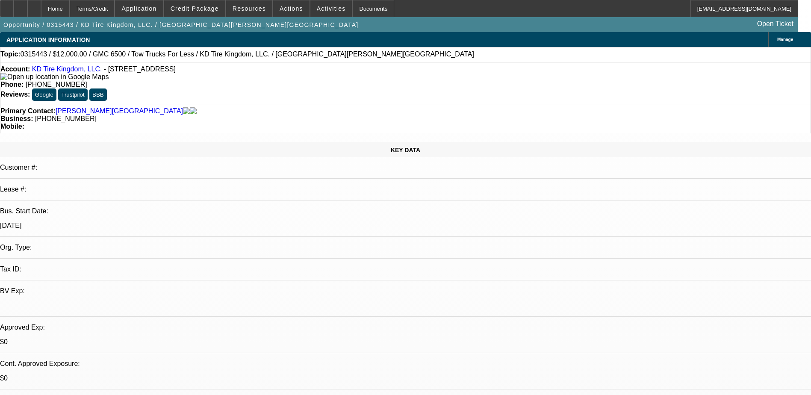
select select "0"
select select "2"
select select "0.1"
select select "4"
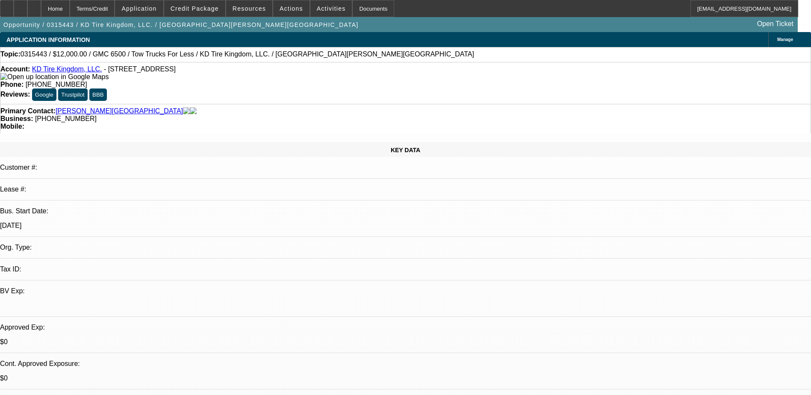
drag, startPoint x: 583, startPoint y: 106, endPoint x: 591, endPoint y: 142, distance: 36.8
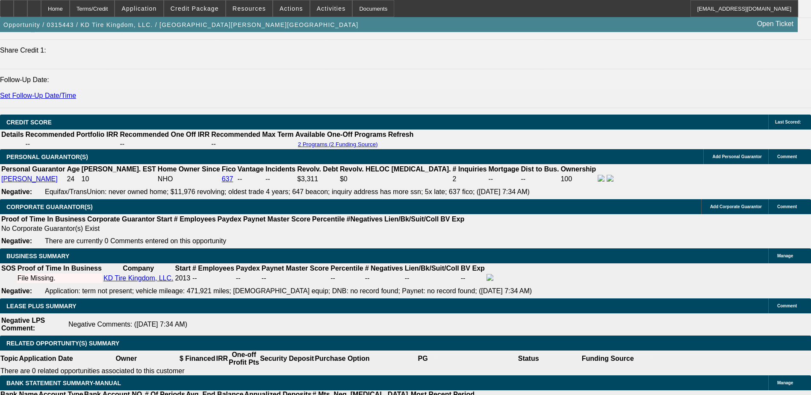
scroll to position [1096, 0]
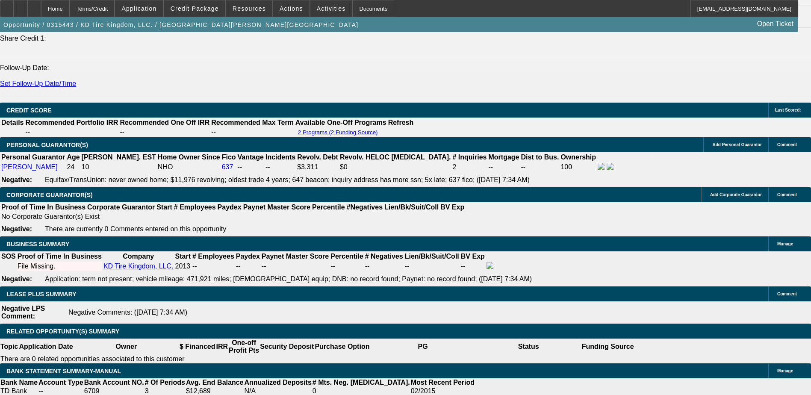
drag, startPoint x: 583, startPoint y: 107, endPoint x: 604, endPoint y: 108, distance: 20.5
drag, startPoint x: 604, startPoint y: 109, endPoint x: 584, endPoint y: 112, distance: 20.4
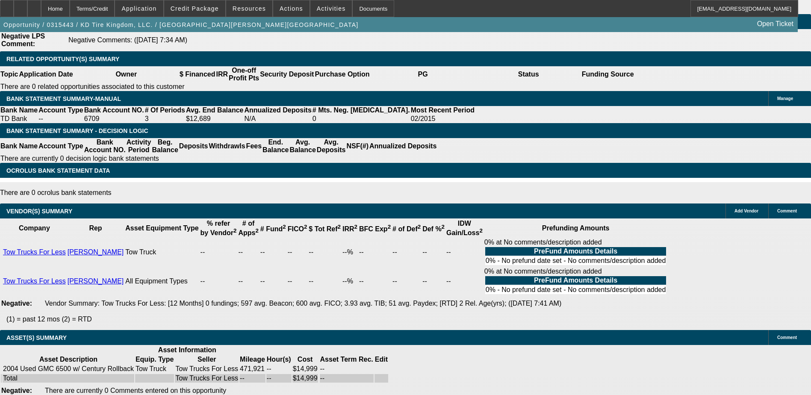
scroll to position [1396, 0]
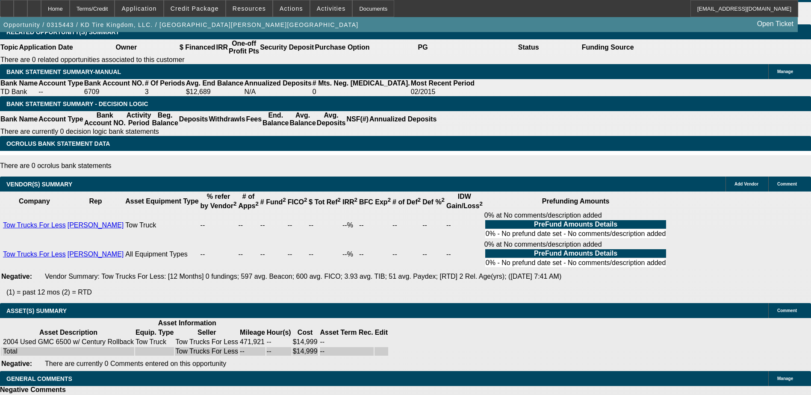
drag, startPoint x: 422, startPoint y: 307, endPoint x: 413, endPoint y: 307, distance: 9.0
drag, startPoint x: 413, startPoint y: 307, endPoint x: 395, endPoint y: 317, distance: 20.5
drag, startPoint x: 405, startPoint y: 317, endPoint x: 420, endPoint y: 318, distance: 14.6
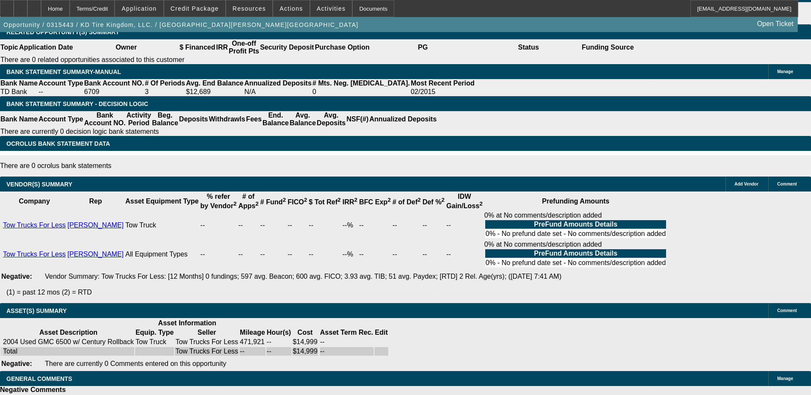
drag, startPoint x: 420, startPoint y: 318, endPoint x: 417, endPoint y: 306, distance: 11.7
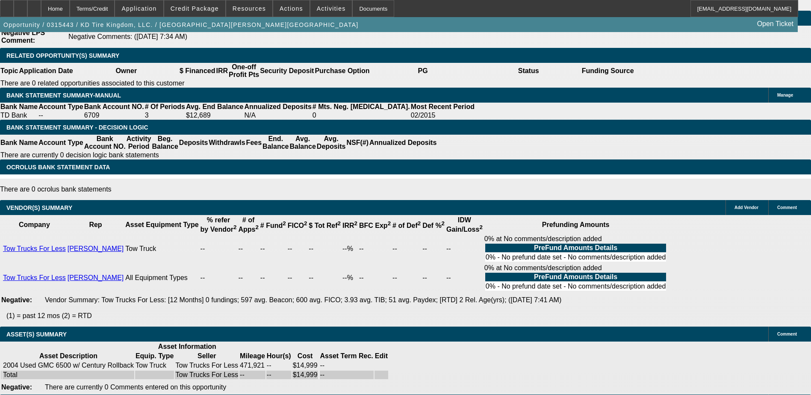
scroll to position [1353, 0]
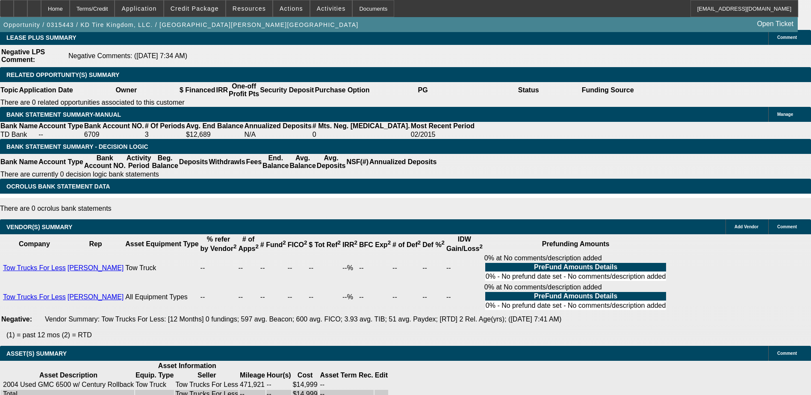
drag, startPoint x: 579, startPoint y: 106, endPoint x: 609, endPoint y: 106, distance: 29.1
drag, startPoint x: 609, startPoint y: 106, endPoint x: 707, endPoint y: 156, distance: 110.2
drag, startPoint x: 667, startPoint y: 122, endPoint x: 709, endPoint y: 124, distance: 41.9
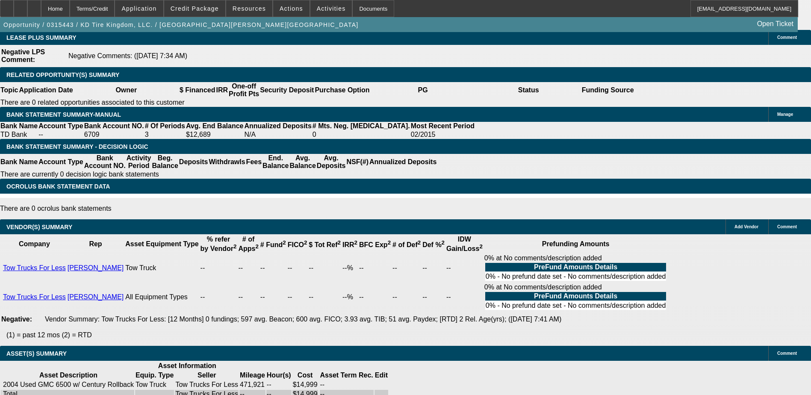
drag, startPoint x: 661, startPoint y: 122, endPoint x: 708, endPoint y: 125, distance: 46.7
drag, startPoint x: 708, startPoint y: 125, endPoint x: 706, endPoint y: 155, distance: 30.0
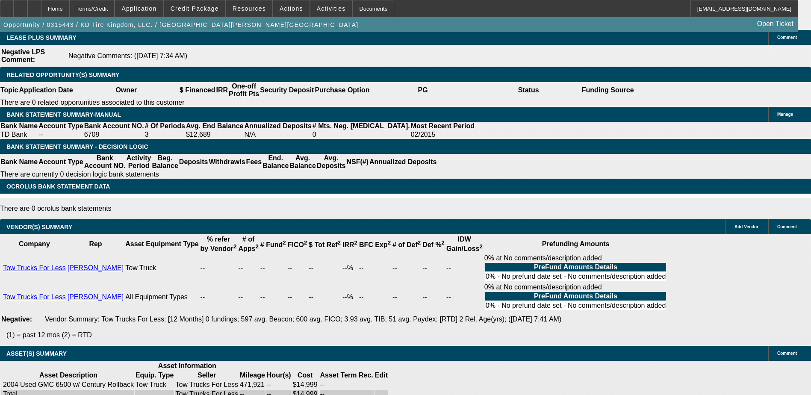
drag, startPoint x: 577, startPoint y: 152, endPoint x: 609, endPoint y: 157, distance: 31.9
drag, startPoint x: 609, startPoint y: 157, endPoint x: 601, endPoint y: 107, distance: 49.8
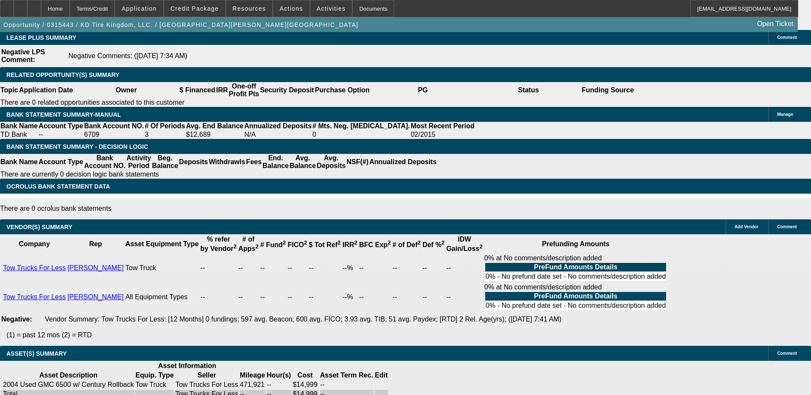
drag, startPoint x: 708, startPoint y: 158, endPoint x: 666, endPoint y: 158, distance: 41.5
drag, startPoint x: 666, startPoint y: 158, endPoint x: 677, endPoint y: 182, distance: 26.8
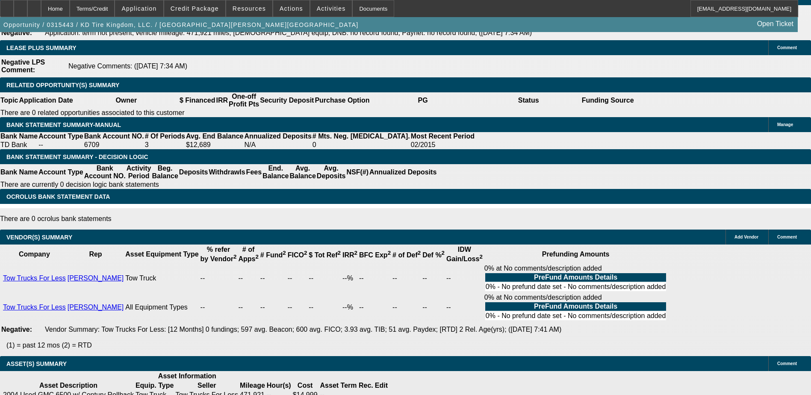
scroll to position [1396, 0]
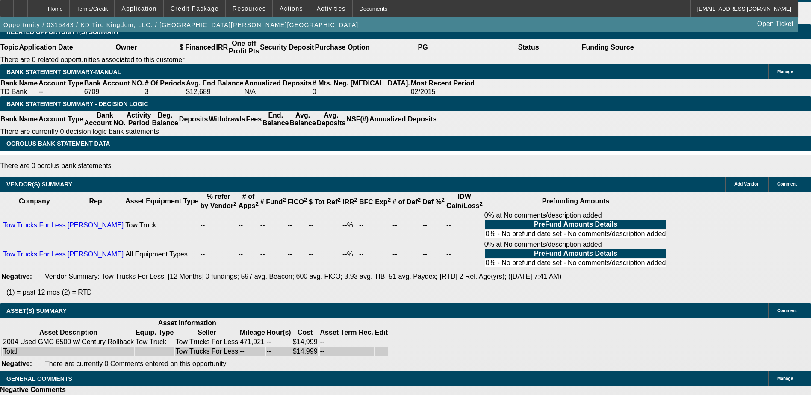
drag, startPoint x: 555, startPoint y: 103, endPoint x: 749, endPoint y: 114, distance: 194.4
drag, startPoint x: 749, startPoint y: 114, endPoint x: 715, endPoint y: 111, distance: 33.9
drag, startPoint x: 706, startPoint y: 123, endPoint x: 685, endPoint y: 123, distance: 20.5
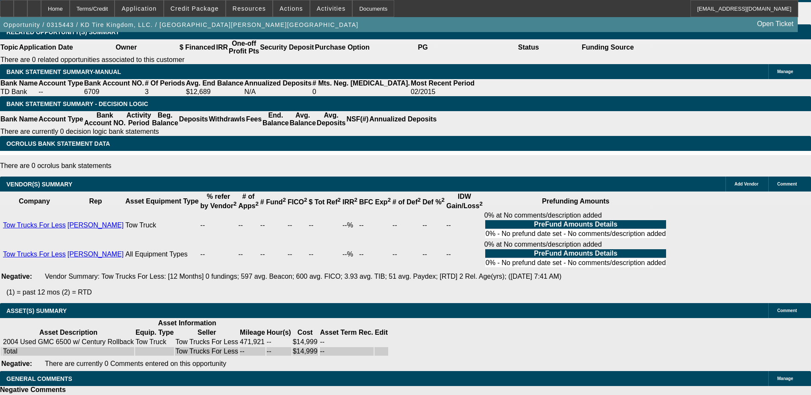
drag, startPoint x: 556, startPoint y: 105, endPoint x: 731, endPoint y: 112, distance: 175.0
drag, startPoint x: 727, startPoint y: 112, endPoint x: 671, endPoint y: 120, distance: 55.8
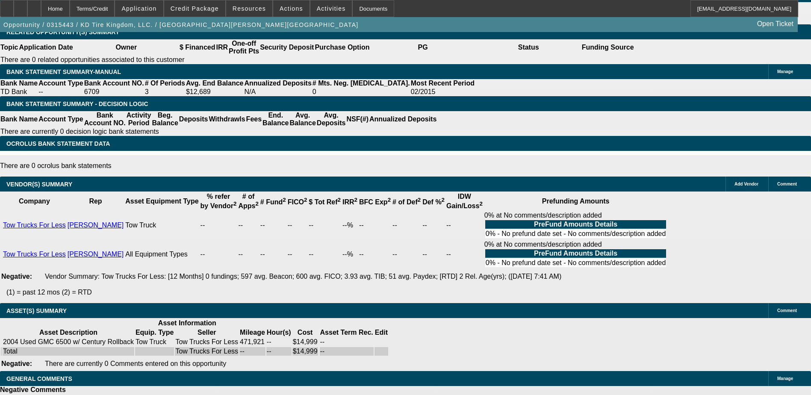
drag, startPoint x: 689, startPoint y: 112, endPoint x: 703, endPoint y: 128, distance: 21.0
drag, startPoint x: 703, startPoint y: 128, endPoint x: 699, endPoint y: 123, distance: 6.1
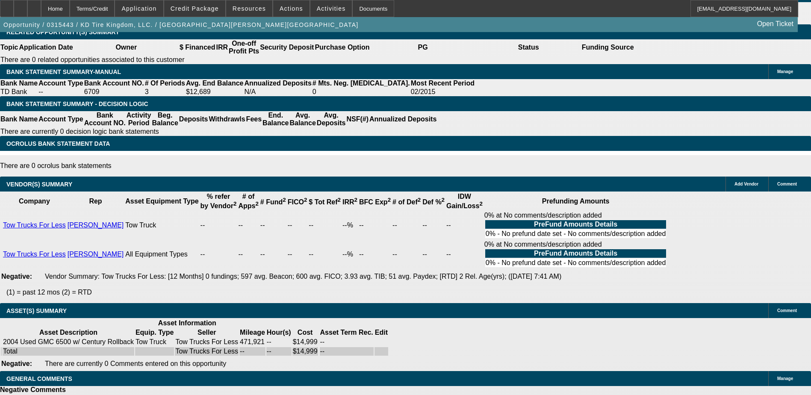
drag, startPoint x: 699, startPoint y: 157, endPoint x: 683, endPoint y: 157, distance: 15.4
drag, startPoint x: 683, startPoint y: 157, endPoint x: 686, endPoint y: 161, distance: 4.6
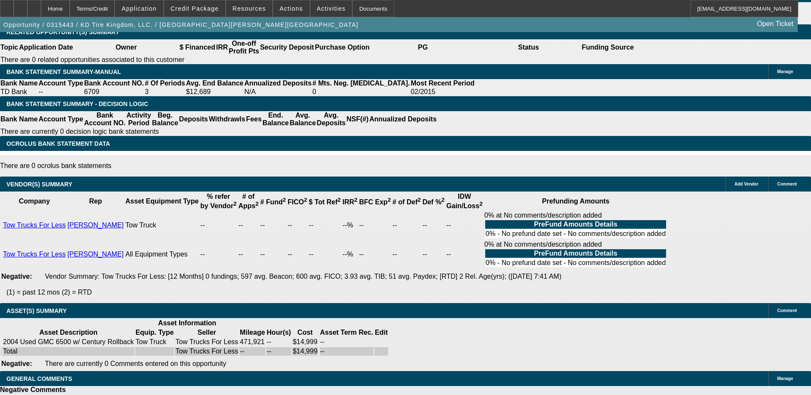
drag, startPoint x: 706, startPoint y: 154, endPoint x: 641, endPoint y: 106, distance: 80.7
drag, startPoint x: 641, startPoint y: 106, endPoint x: 642, endPoint y: 116, distance: 10.3
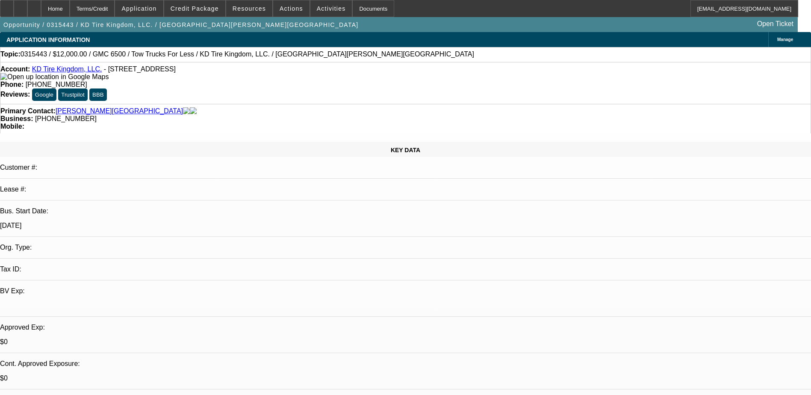
select select "0"
select select "2"
select select "0.1"
select select "4"
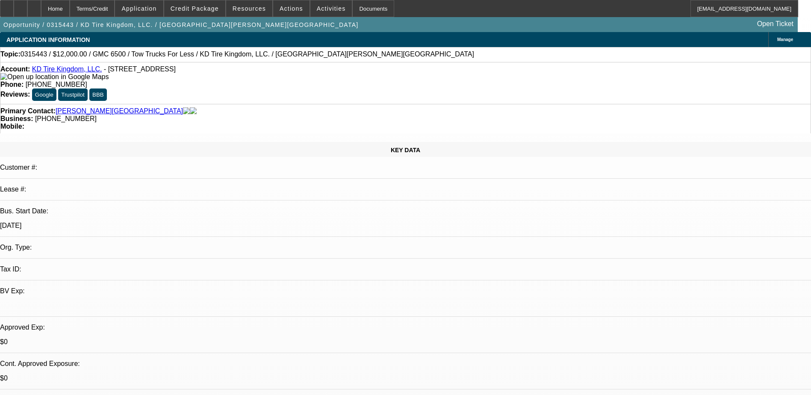
select select "0"
select select "2"
select select "0.1"
select select "4"
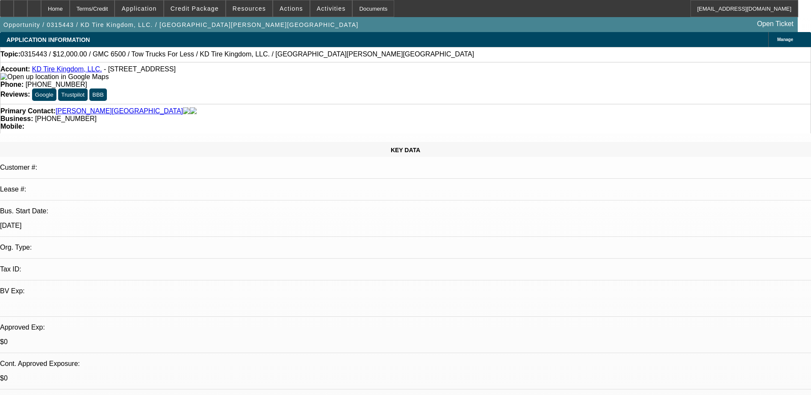
select select "0"
select select "2"
select select "0.1"
select select "4"
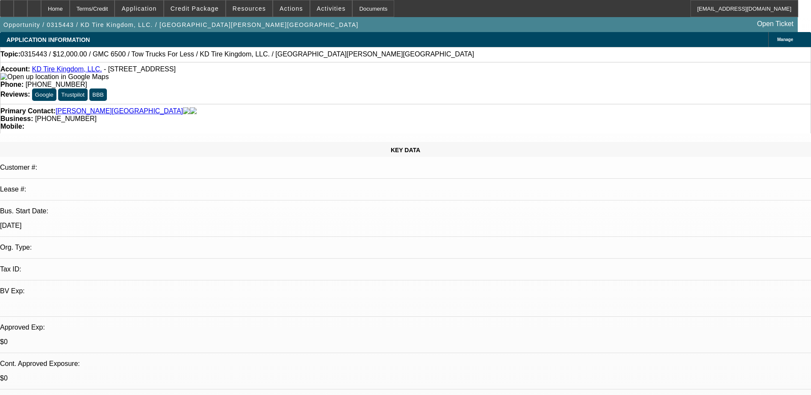
select select "0"
select select "2"
select select "0.1"
select select "4"
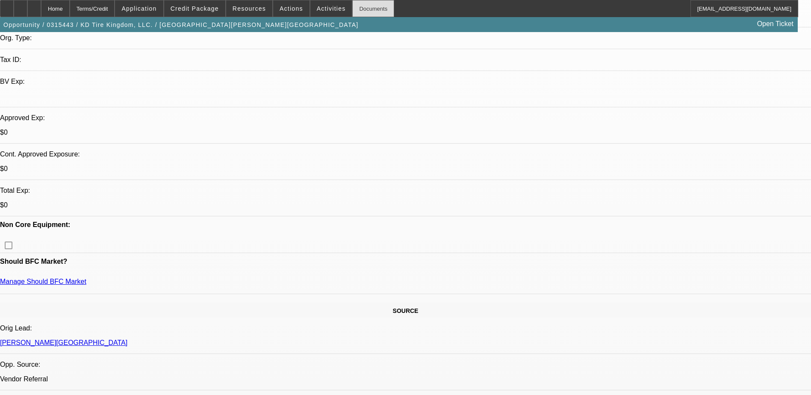
scroll to position [113, 0]
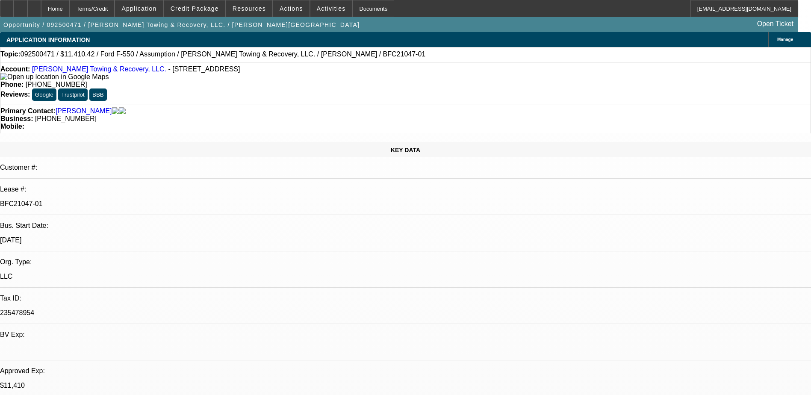
select select "0"
select select "2"
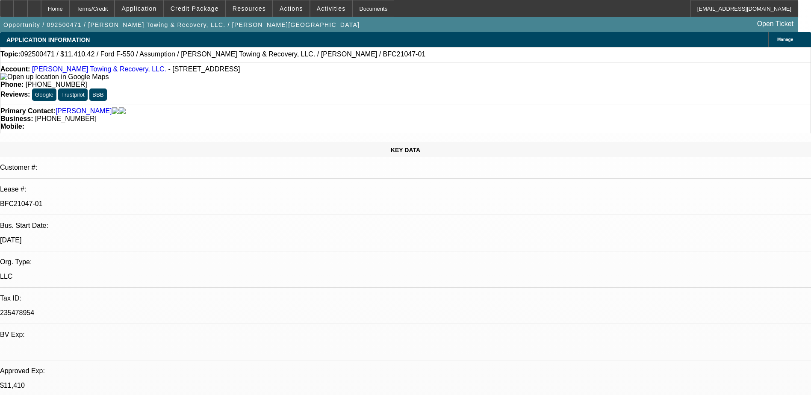
select select "0"
select select "2"
select select "0"
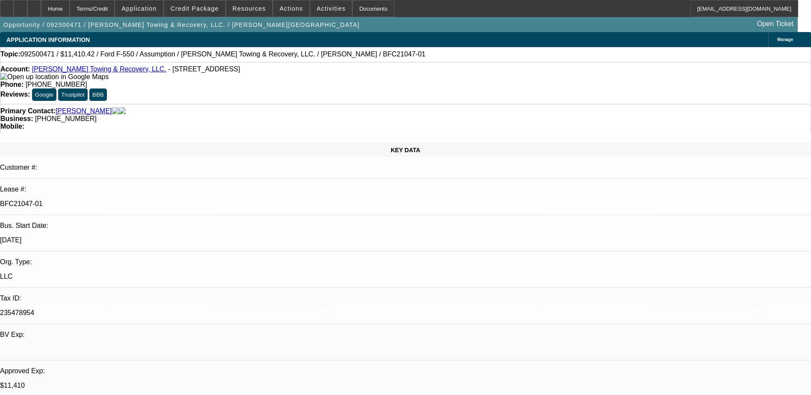
select select "2"
select select "0"
select select "1"
select select "2"
select select "6"
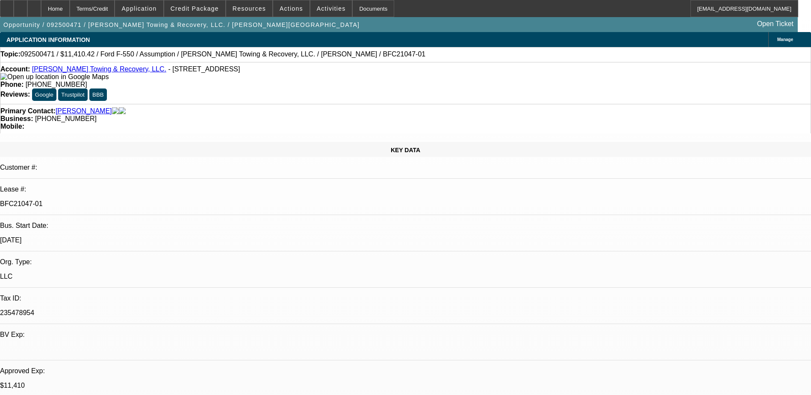
select select "1"
select select "2"
select select "6"
select select "1"
select select "2"
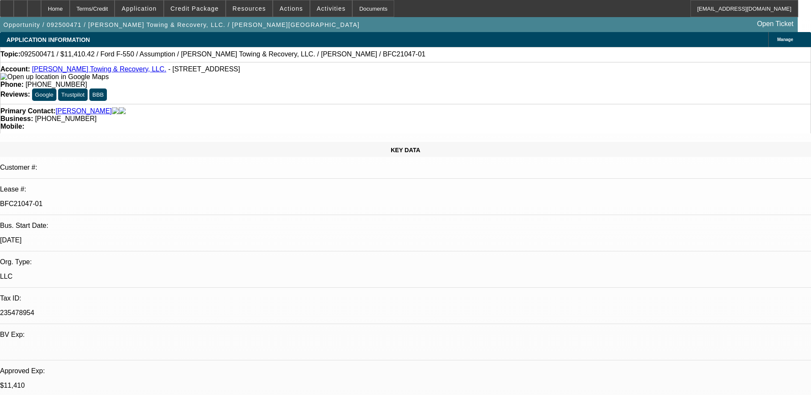
select select "6"
select select "1"
select select "2"
select select "6"
select select "0"
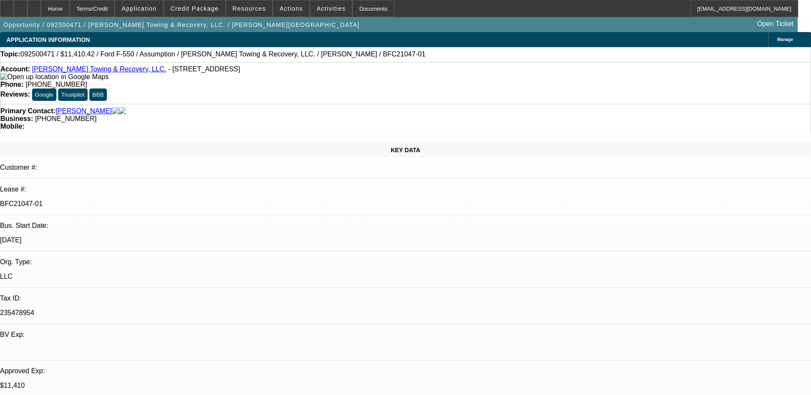
select select "0"
select select "2"
select select "0"
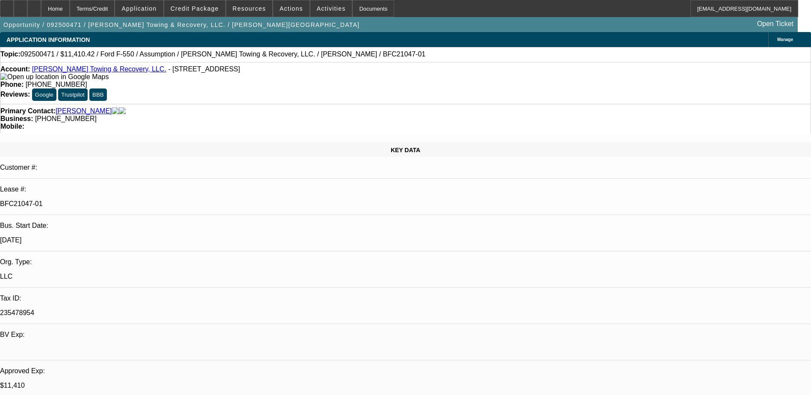
select select "0"
select select "2"
select select "0"
select select "2"
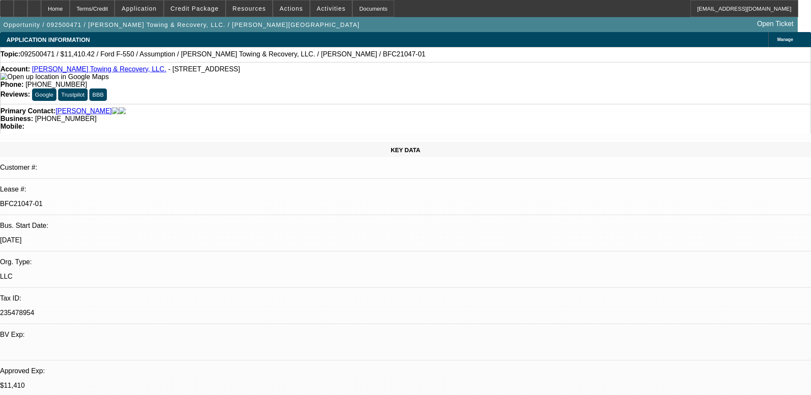
select select "0"
select select "1"
select select "2"
select select "6"
select select "1"
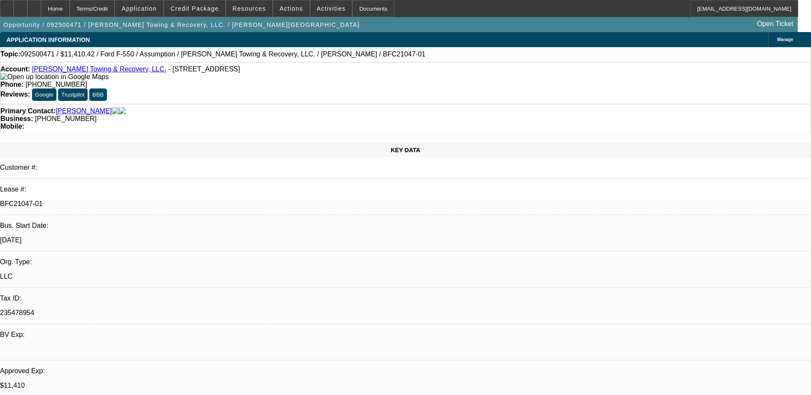
select select "2"
select select "6"
select select "1"
select select "2"
select select "6"
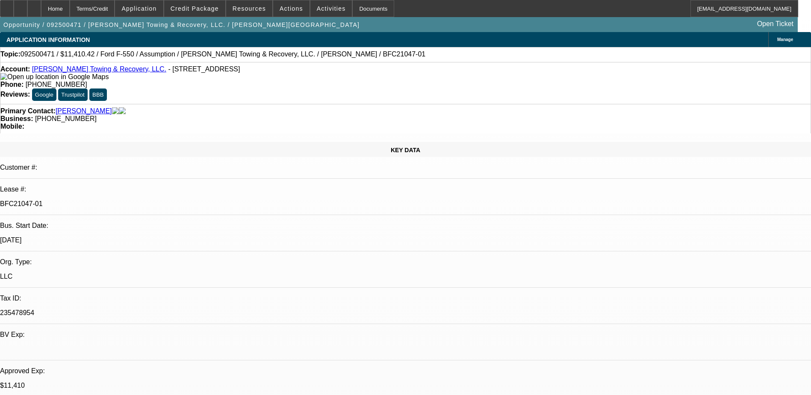
select select "1"
select select "2"
select select "6"
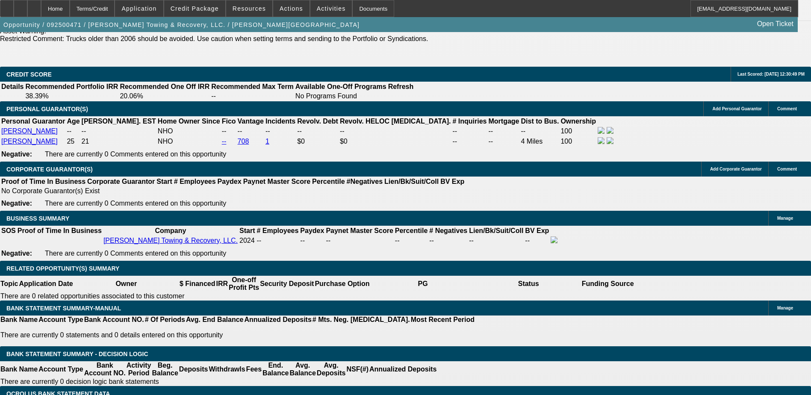
scroll to position [1108, 0]
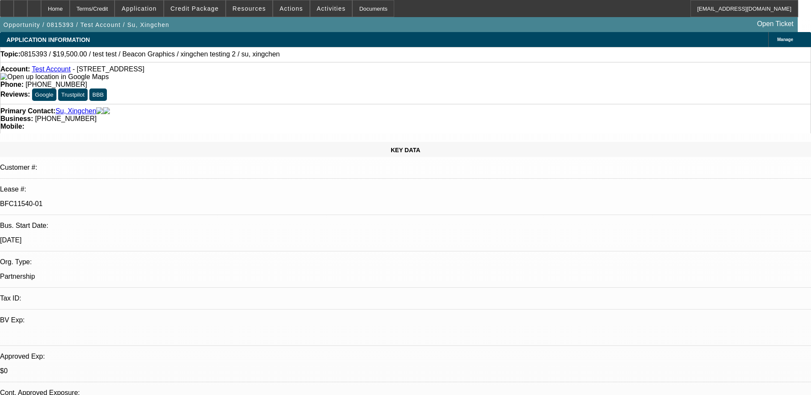
select select "0"
select select "2"
select select "0"
select select "2"
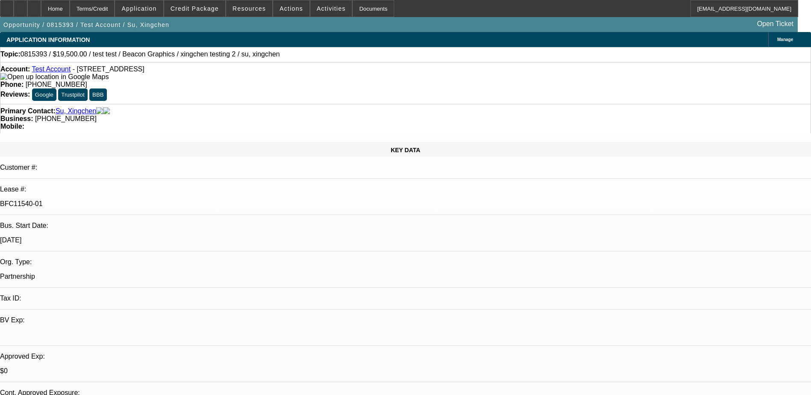
select select "0"
select select "2"
select select "0"
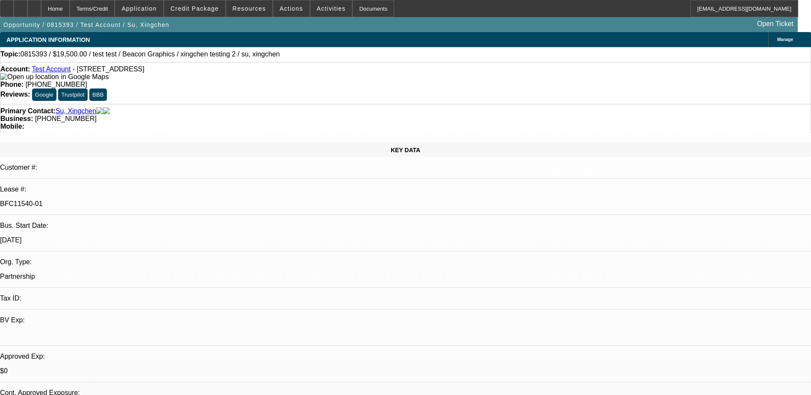
select select "2"
select select "0.1"
select select "1"
select select "2"
select select "6"
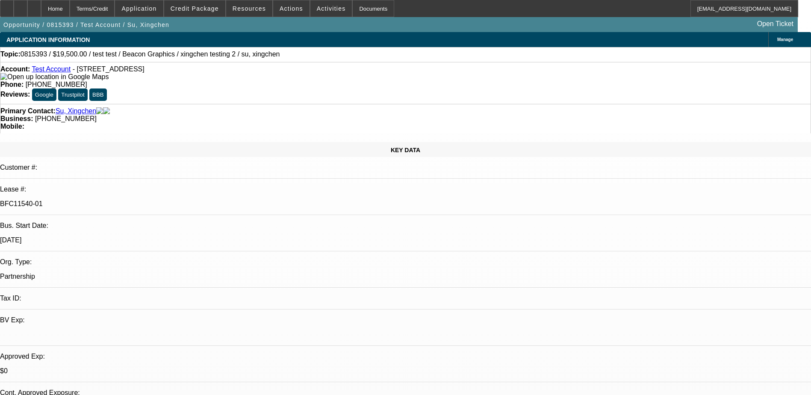
select select "1"
select select "2"
select select "6"
select select "1"
select select "2"
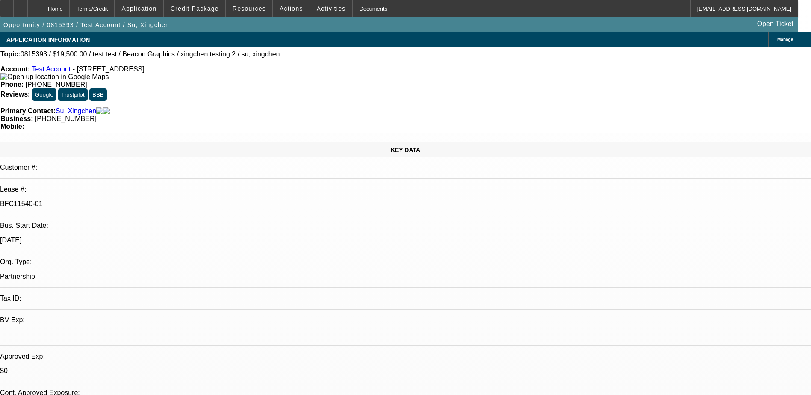
select select "6"
select select "1"
select select "2"
select select
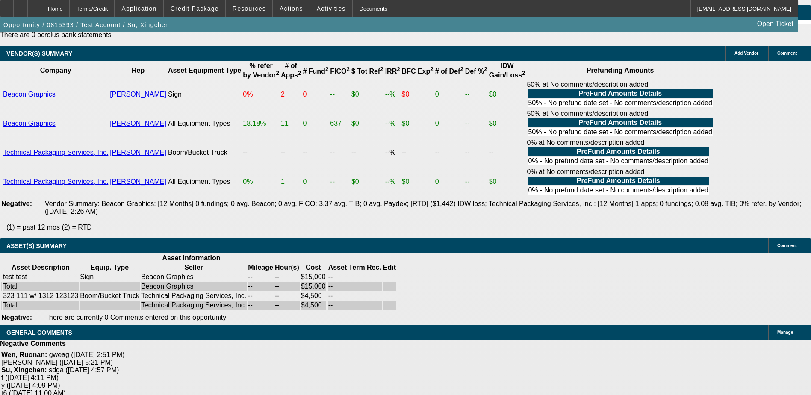
scroll to position [1712, 0]
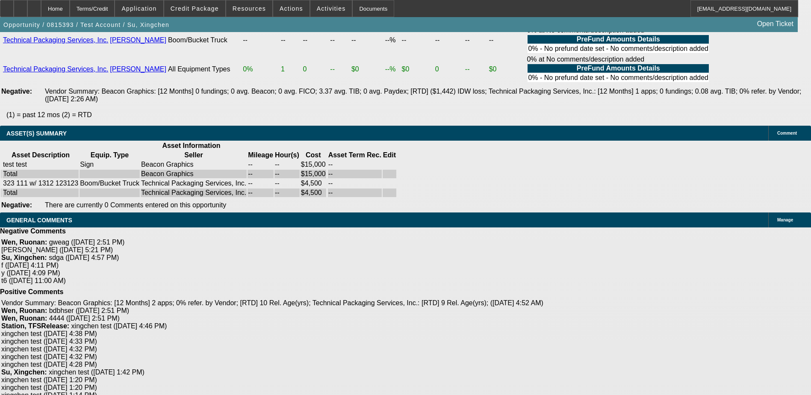
scroll to position [1968, 0]
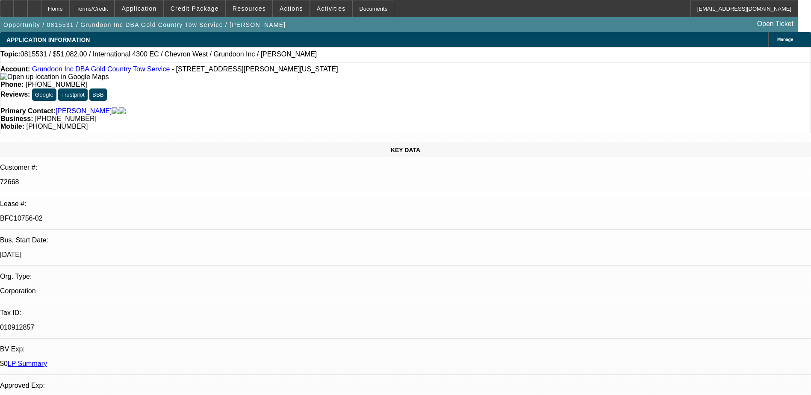
select select "0"
select select "2"
select select "0"
select select "2"
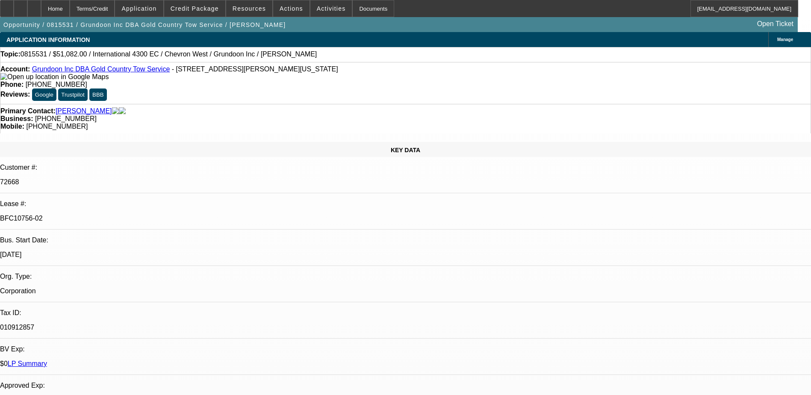
select select "0"
select select "2"
select select "0"
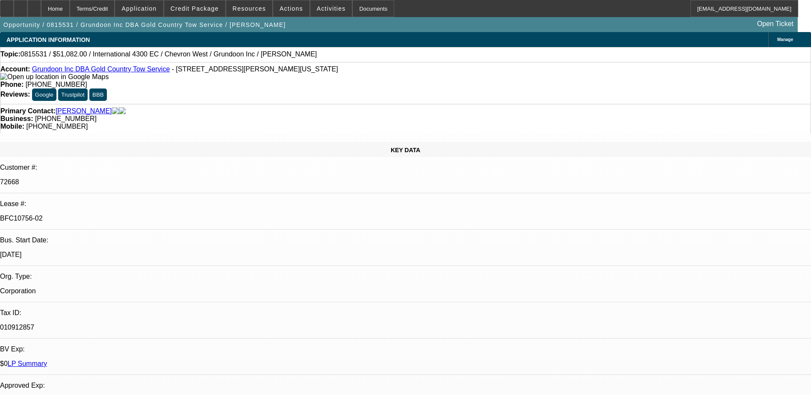
select select "2"
select select "0"
select select "1"
select select "2"
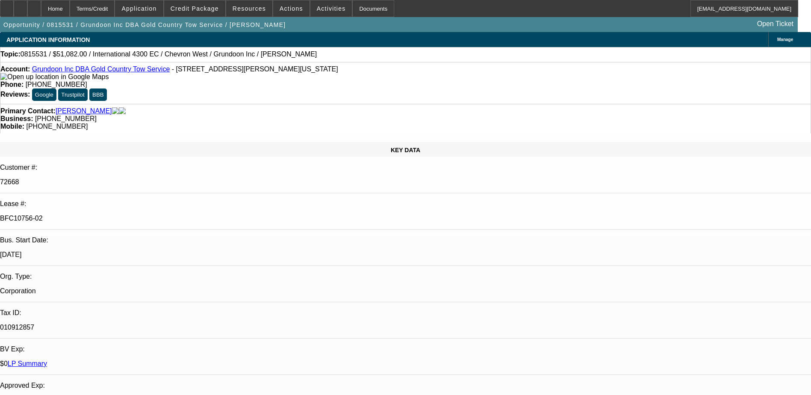
select select "1"
select select "2"
select select "1"
select select "2"
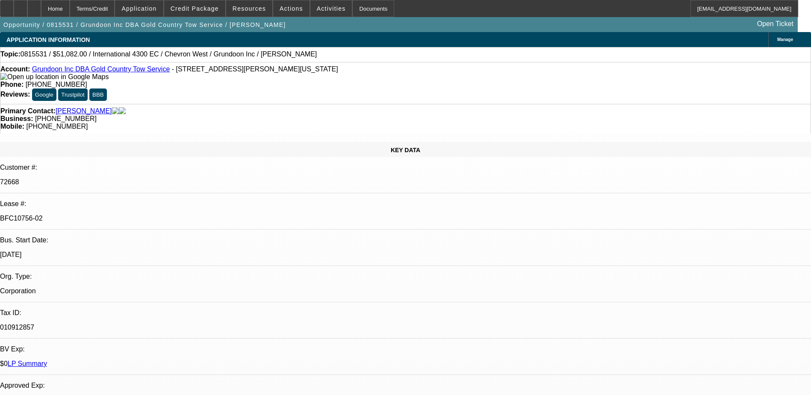
select select "2"
select select "1"
select select "2"
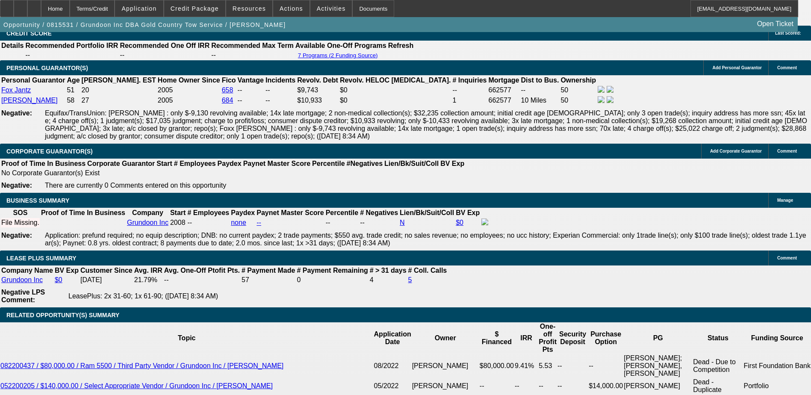
scroll to position [1326, 0]
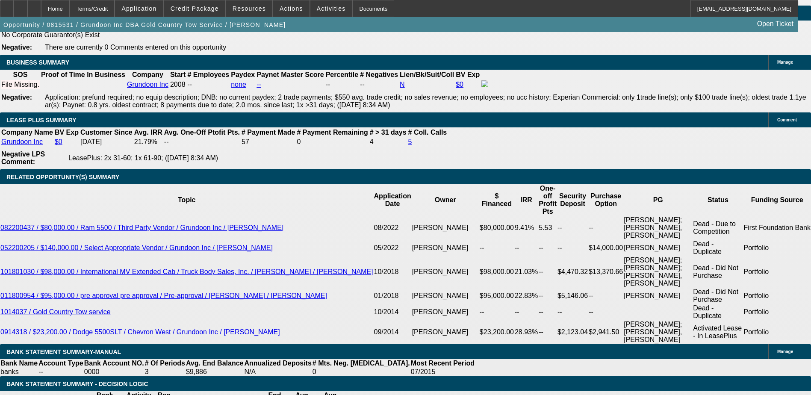
scroll to position [78, 0]
drag, startPoint x: 591, startPoint y: 100, endPoint x: 618, endPoint y: 101, distance: 27.4
drag, startPoint x: 618, startPoint y: 101, endPoint x: 604, endPoint y: 102, distance: 14.6
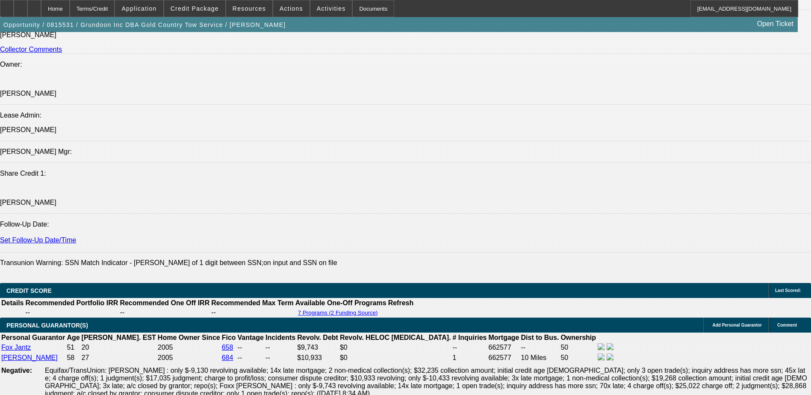
scroll to position [1131, 0]
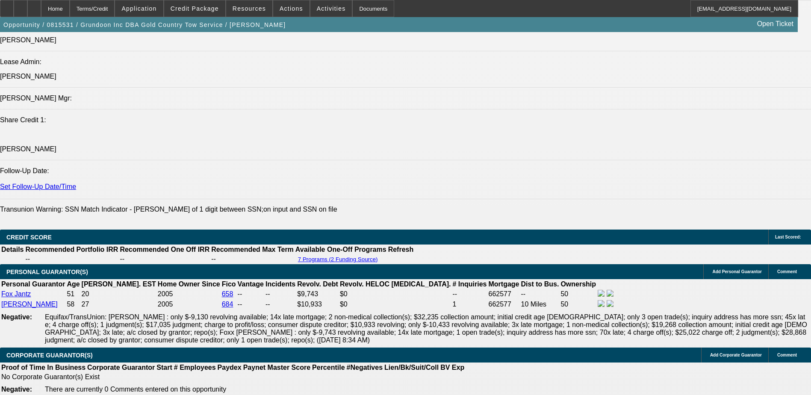
select select "0"
select select "2"
select select "0"
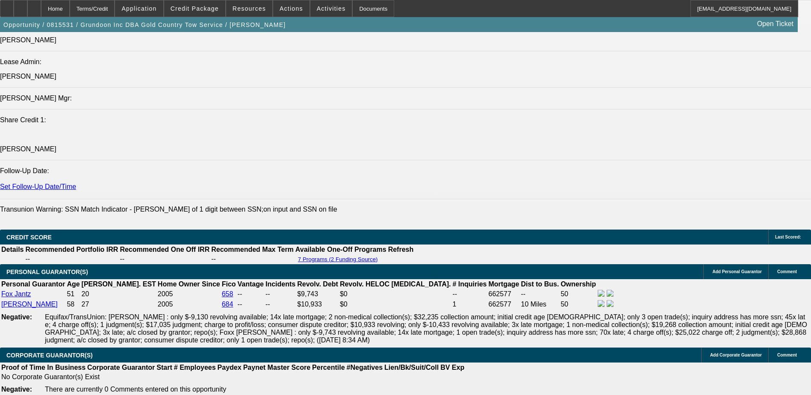
select select "2"
select select "0"
select select "2"
select select "0.1"
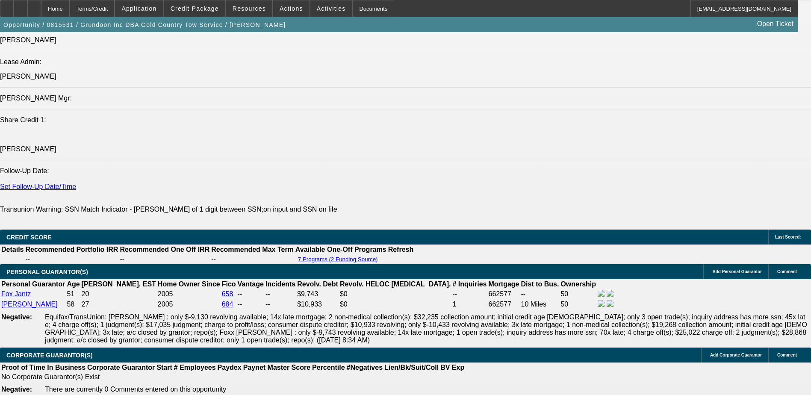
select select "4"
select select "0"
select select "2"
select select "0.1"
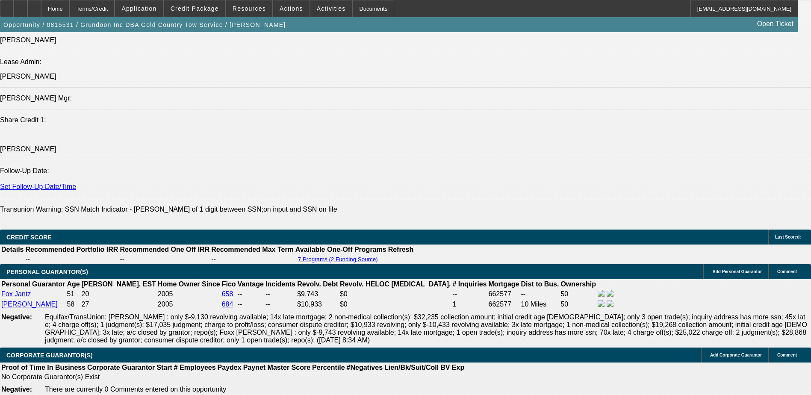
select select "4"
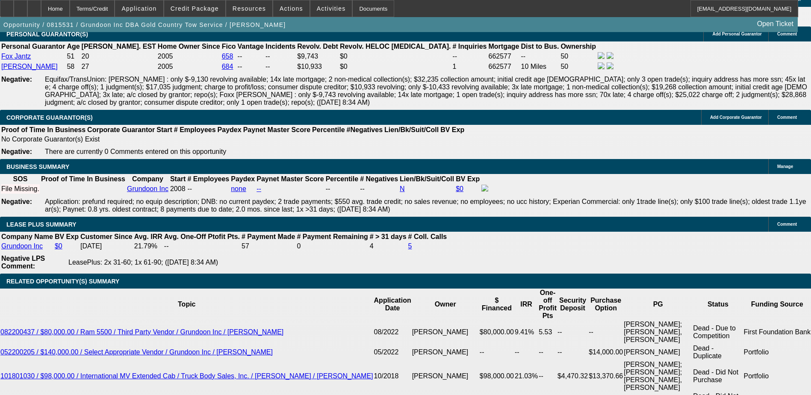
scroll to position [1302, 0]
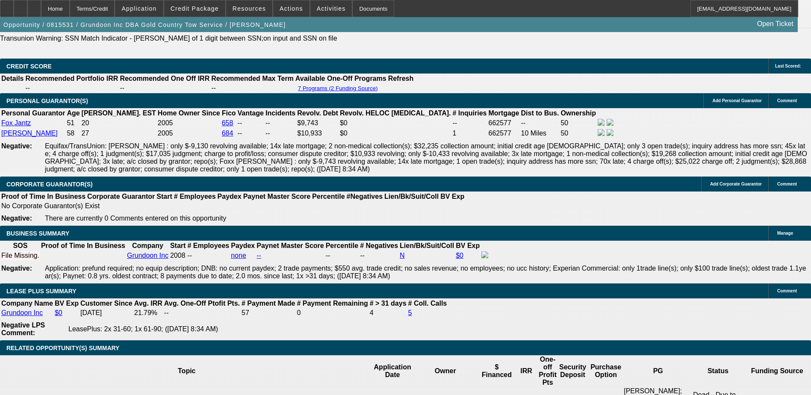
drag, startPoint x: 585, startPoint y: 125, endPoint x: 616, endPoint y: 123, distance: 30.4
drag, startPoint x: 616, startPoint y: 123, endPoint x: 599, endPoint y: 122, distance: 16.7
drag, startPoint x: 589, startPoint y: 98, endPoint x: 629, endPoint y: 100, distance: 40.2
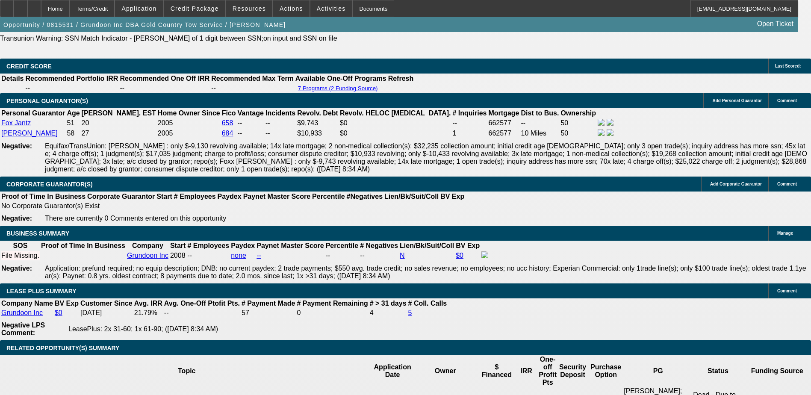
drag, startPoint x: 629, startPoint y: 100, endPoint x: 597, endPoint y: 103, distance: 31.9
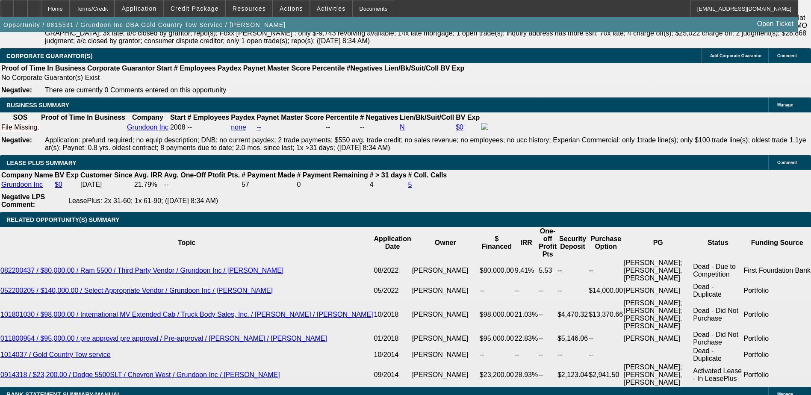
scroll to position [1685, 0]
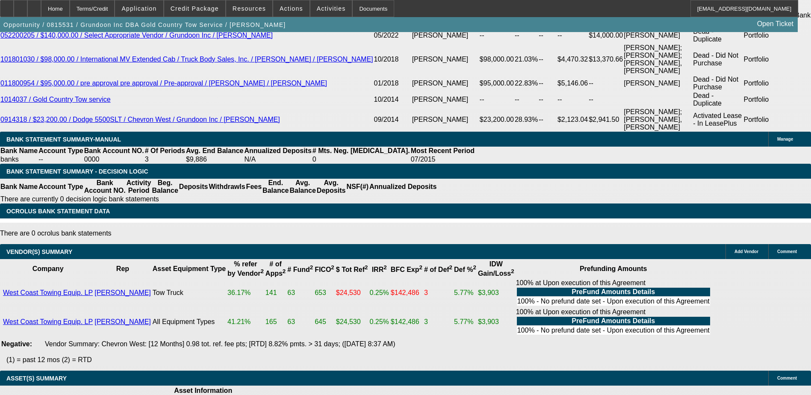
drag, startPoint x: 213, startPoint y: 229, endPoint x: 206, endPoint y: 230, distance: 6.4
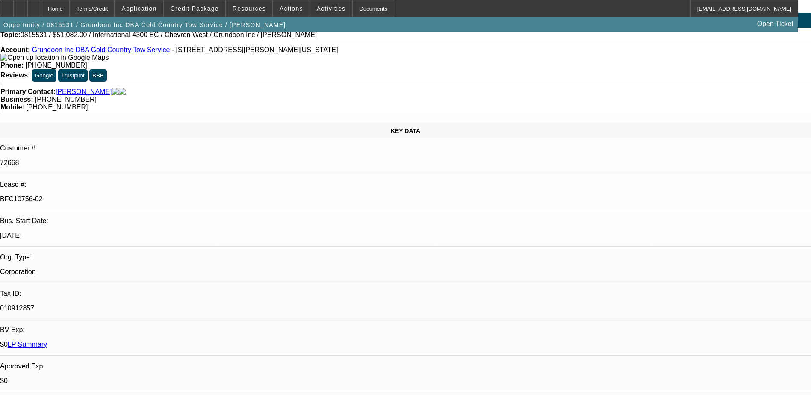
scroll to position [0, 0]
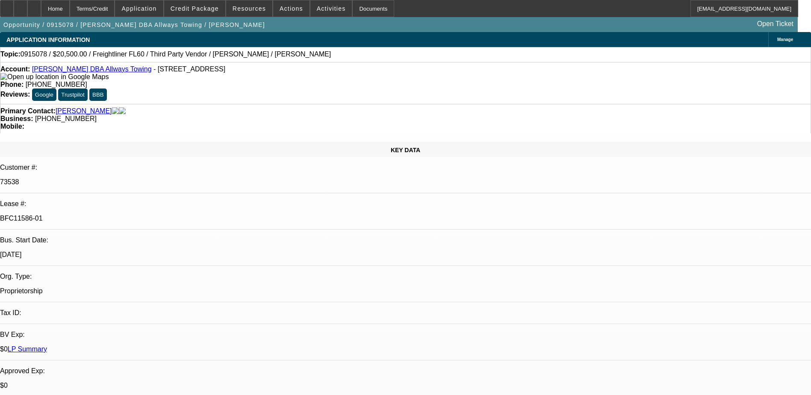
select select "0"
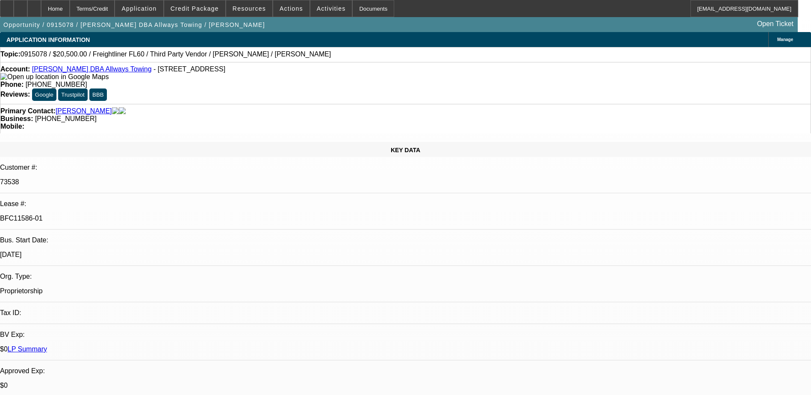
select select "0"
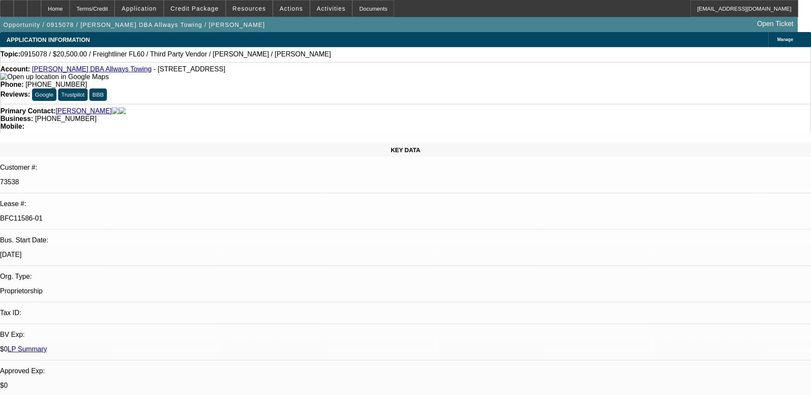
select select "0"
select select "1"
select select "2"
select select "6"
select select "1"
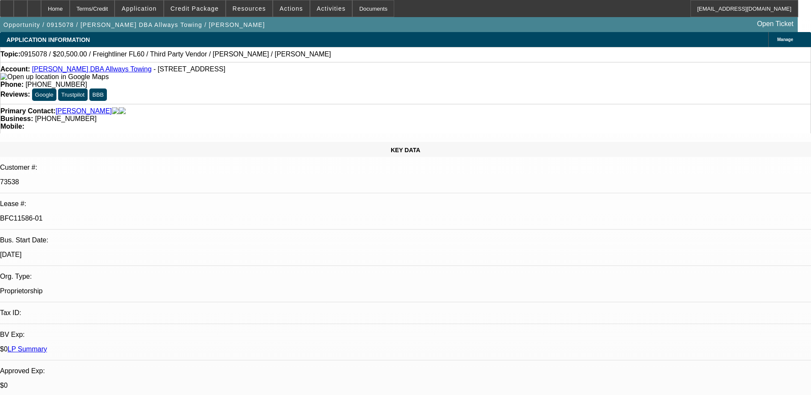
select select "2"
select select "6"
select select "1"
select select "2"
select select "6"
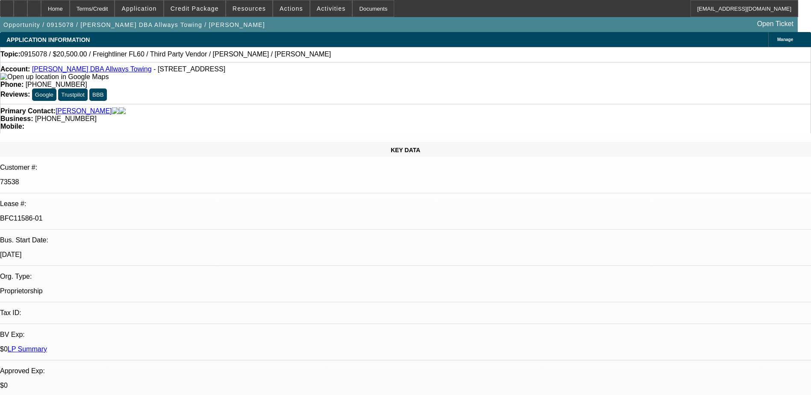
select select "1"
select select "2"
select select "6"
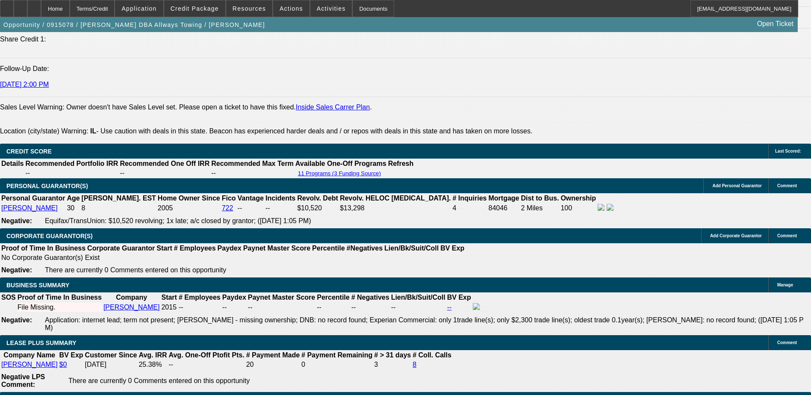
scroll to position [1240, 0]
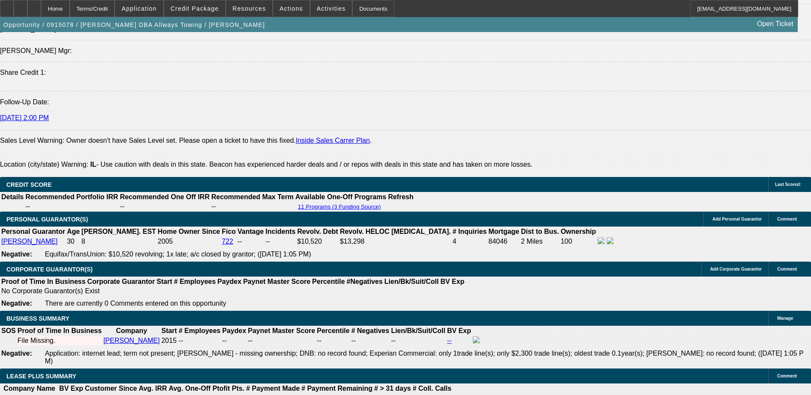
scroll to position [1206, 0]
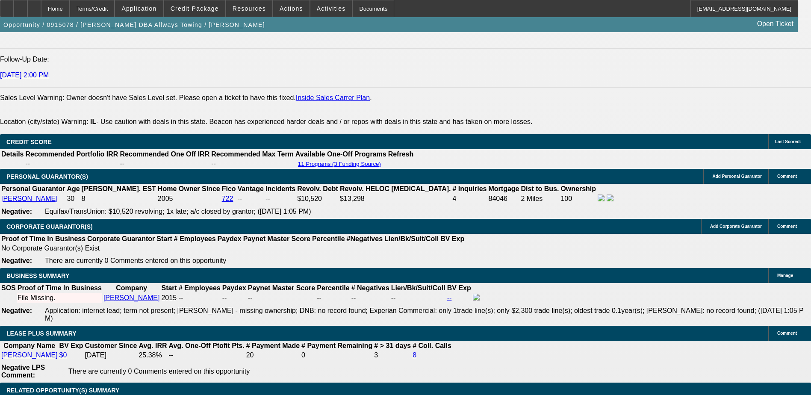
drag, startPoint x: 625, startPoint y: 127, endPoint x: 637, endPoint y: 127, distance: 11.6
drag, startPoint x: 637, startPoint y: 127, endPoint x: 595, endPoint y: 128, distance: 41.9
drag, startPoint x: 590, startPoint y: 103, endPoint x: 611, endPoint y: 104, distance: 21.0
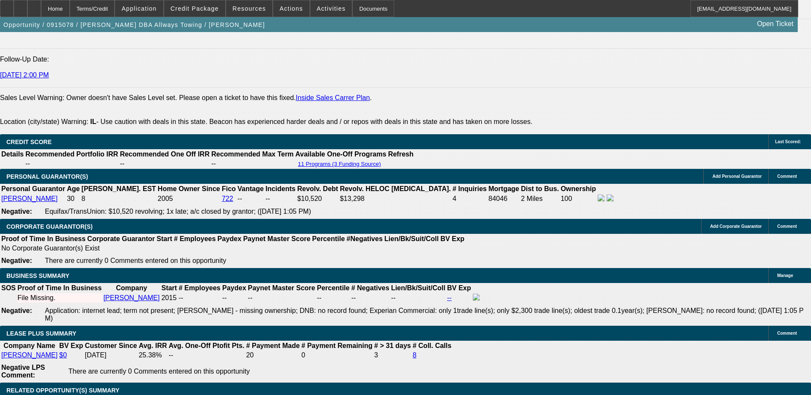
drag, startPoint x: 612, startPoint y: 104, endPoint x: 604, endPoint y: 114, distance: 12.2
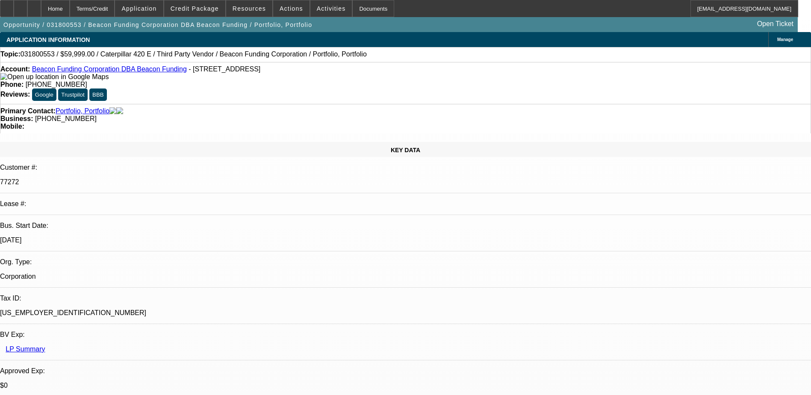
select select "0"
select select "0.1"
select select "6"
select select "0"
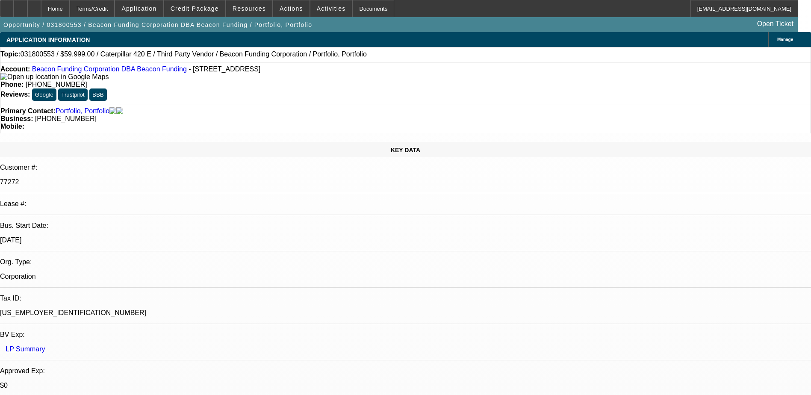
select select "0"
select select "6"
select select "0"
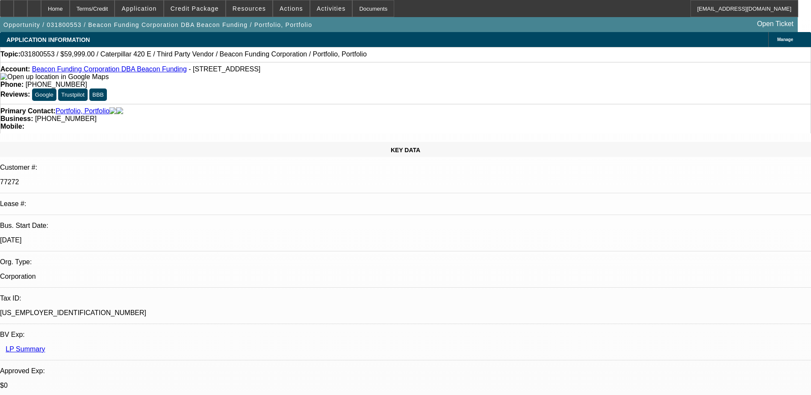
select select "0.1"
select select "6"
select select "0"
select select "2"
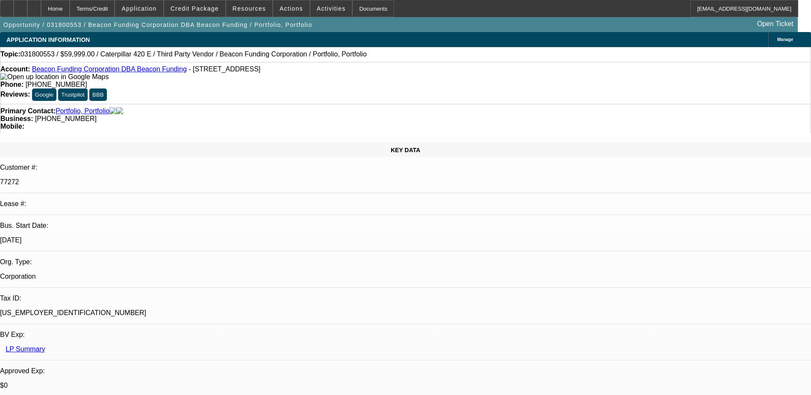
select select "0.1"
select select "4"
